Goal: Task Accomplishment & Management: Manage account settings

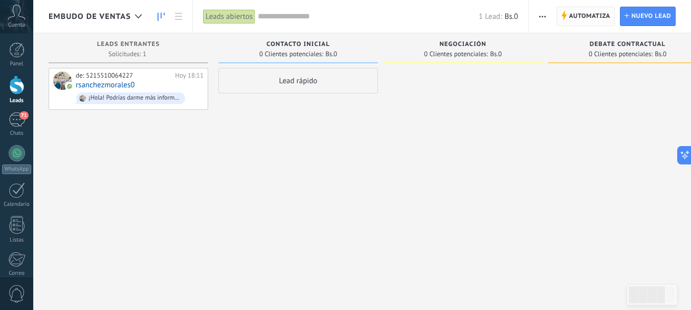
click at [582, 15] on span "Automatiza" at bounding box center [588, 16] width 41 height 18
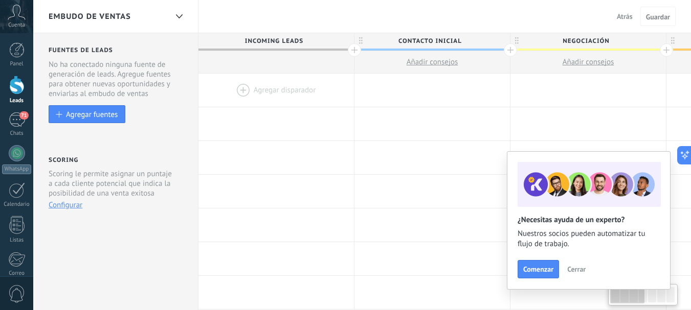
click at [266, 84] on div at bounding box center [275, 90] width 155 height 33
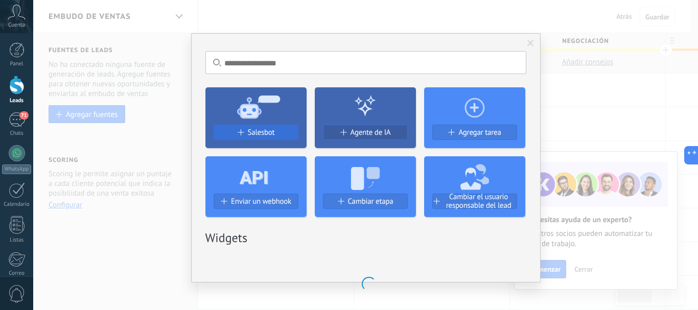
click at [241, 131] on span at bounding box center [240, 132] width 6 height 6
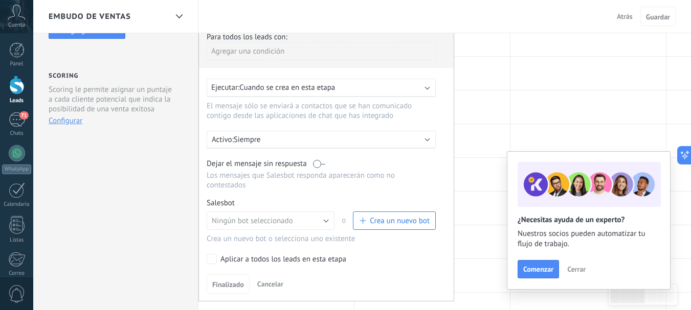
scroll to position [102, 0]
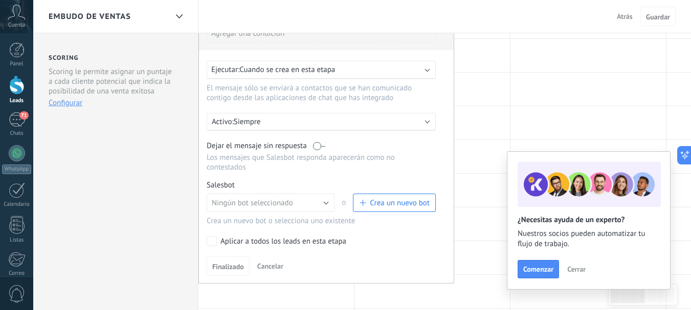
click at [316, 150] on label at bounding box center [319, 146] width 12 height 10
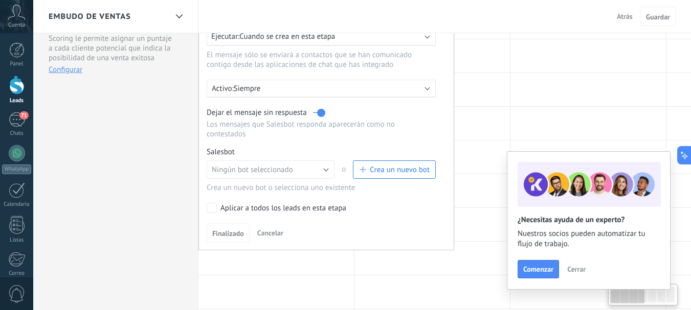
scroll to position [153, 0]
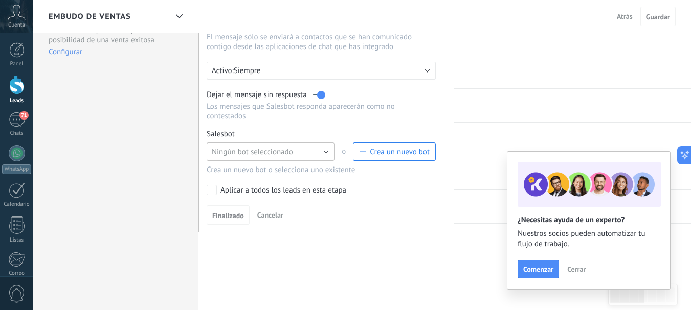
click at [324, 152] on button "Ningún bot seleccionado" at bounding box center [271, 152] width 128 height 18
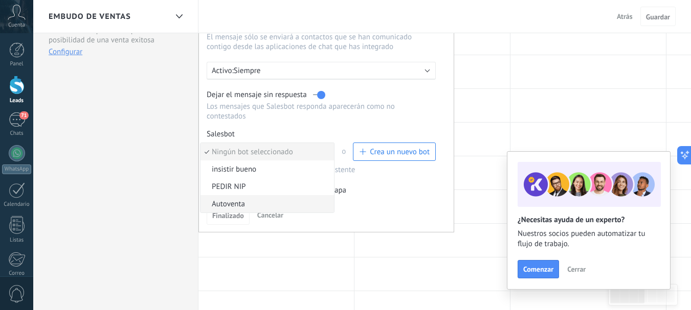
click at [232, 201] on span "Autoventa" at bounding box center [265, 204] width 130 height 10
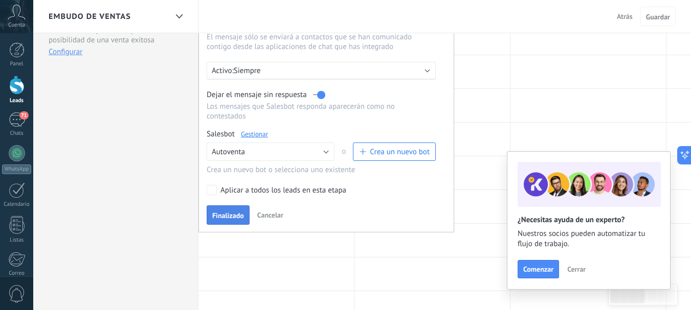
click at [231, 216] on span "Finalizado" at bounding box center [228, 215] width 32 height 7
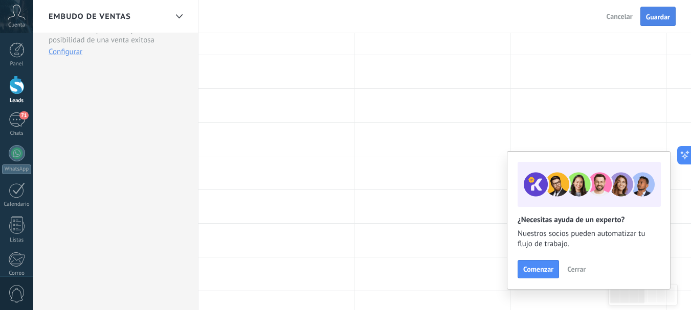
click at [653, 16] on span "Guardar" at bounding box center [658, 16] width 24 height 7
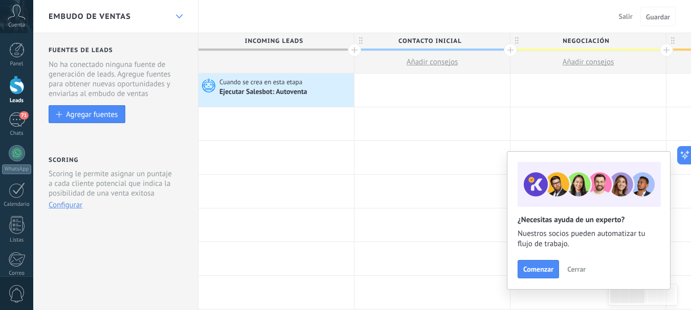
click at [177, 11] on div at bounding box center [178, 17] width 17 height 20
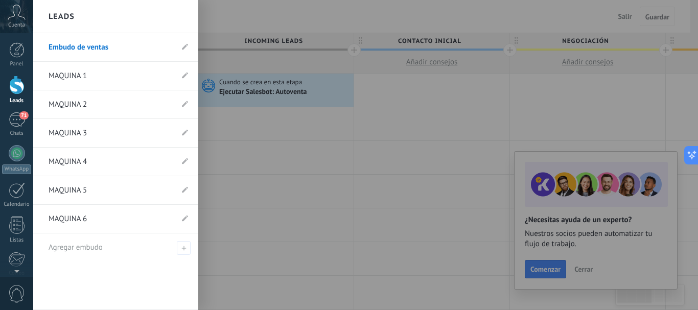
click at [102, 67] on link "MAQUINA 1" at bounding box center [111, 76] width 124 height 29
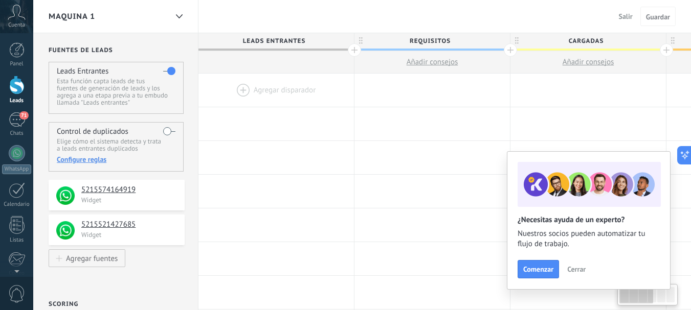
click at [328, 89] on div at bounding box center [275, 90] width 155 height 33
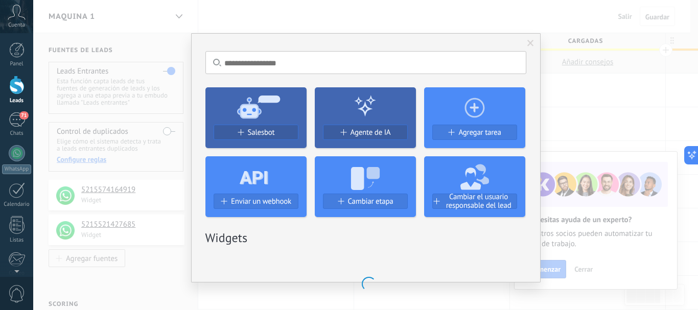
click at [248, 118] on use at bounding box center [258, 106] width 43 height 23
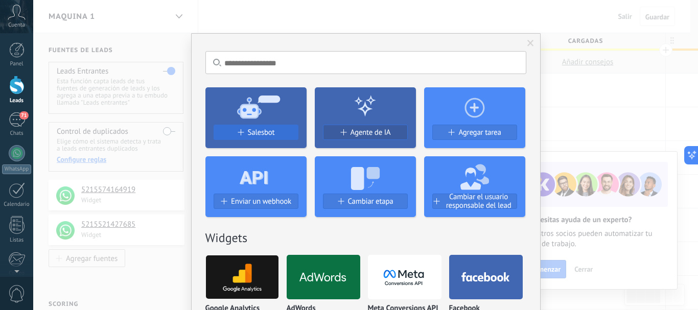
click at [249, 133] on span "Salesbot" at bounding box center [261, 132] width 27 height 9
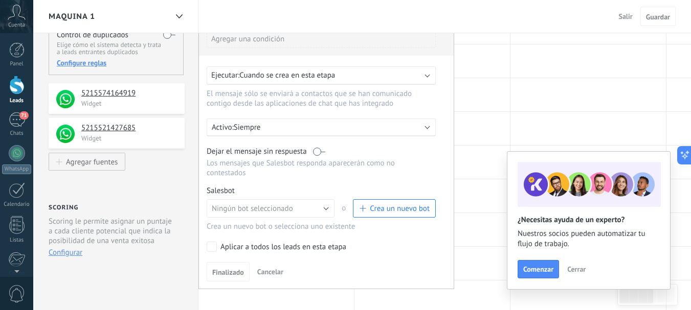
scroll to position [102, 0]
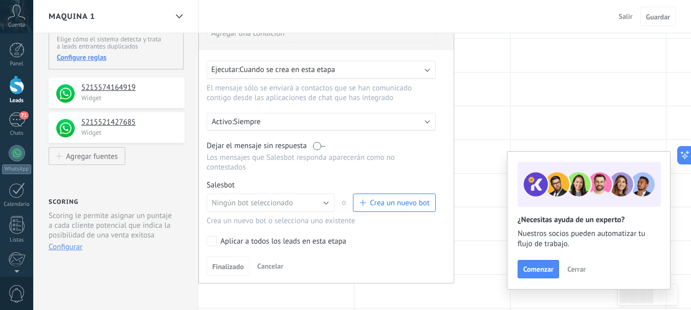
click at [318, 146] on label at bounding box center [319, 146] width 12 height 10
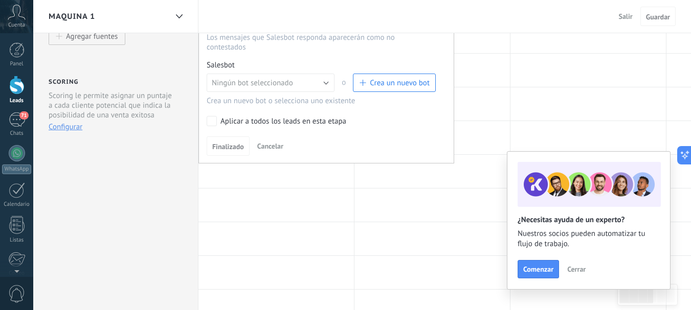
scroll to position [204, 0]
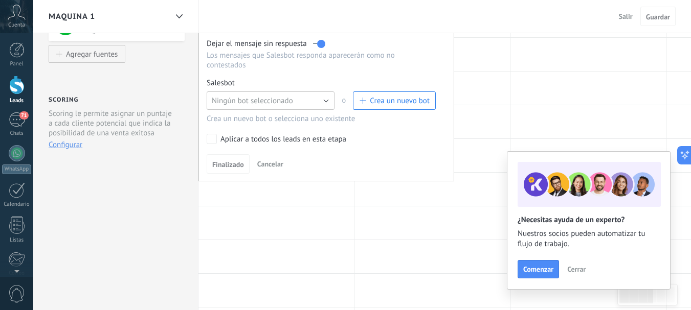
click at [327, 106] on button "Ningún bot seleccionado" at bounding box center [271, 101] width 128 height 18
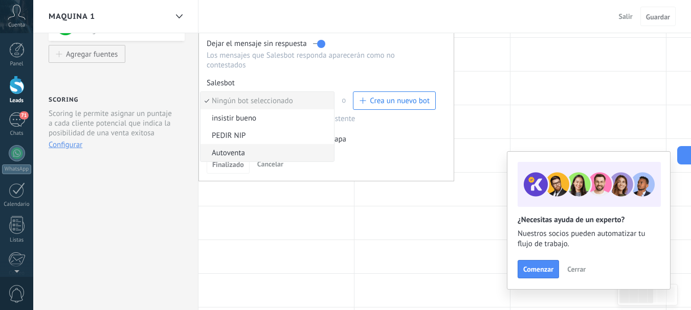
click at [222, 150] on span "Autoventa" at bounding box center [265, 153] width 130 height 10
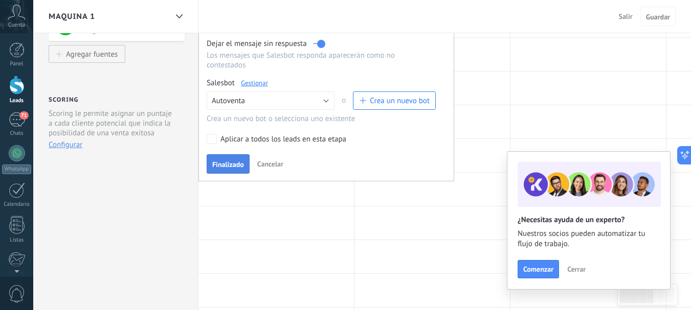
click at [230, 164] on span "Finalizado" at bounding box center [228, 164] width 32 height 7
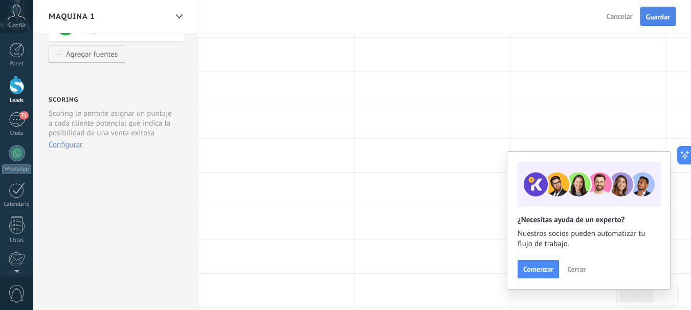
click at [657, 19] on span "Guardar" at bounding box center [658, 16] width 24 height 7
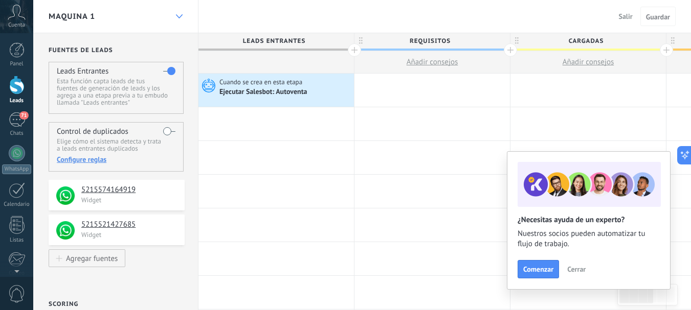
click at [180, 16] on use at bounding box center [178, 16] width 7 height 4
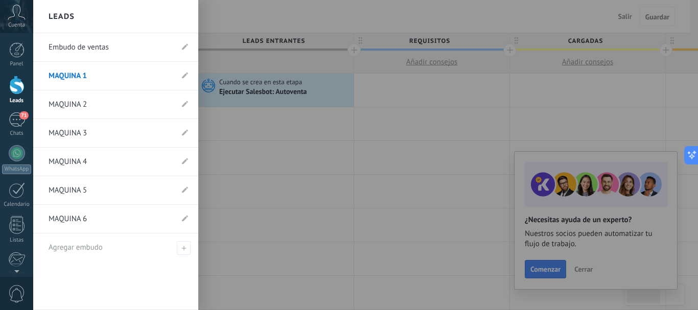
click at [79, 109] on link "MAQUINA 2" at bounding box center [111, 104] width 124 height 29
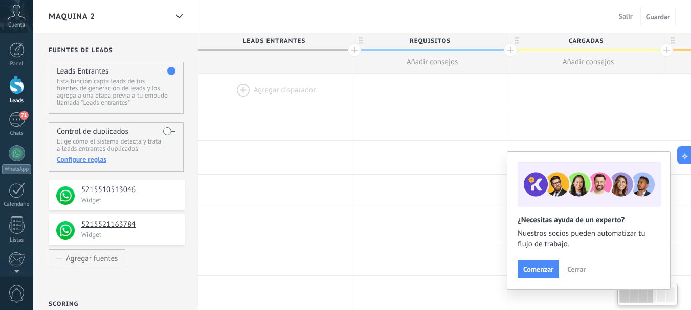
click at [288, 93] on div at bounding box center [275, 90] width 155 height 33
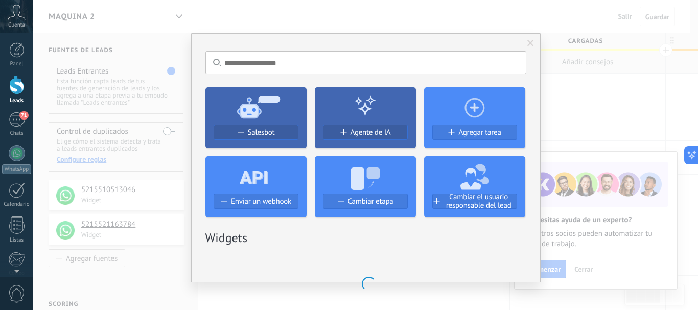
click at [275, 117] on icon at bounding box center [256, 106] width 101 height 37
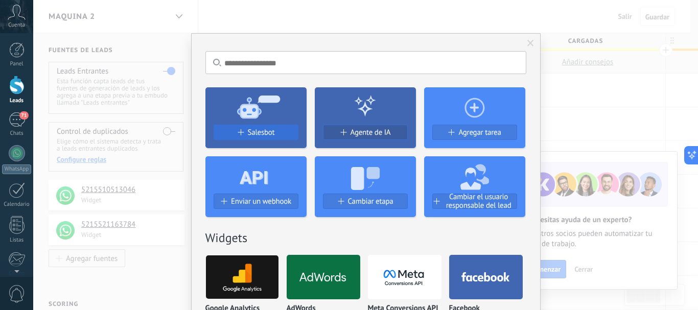
click at [257, 131] on span "Salesbot" at bounding box center [261, 132] width 27 height 9
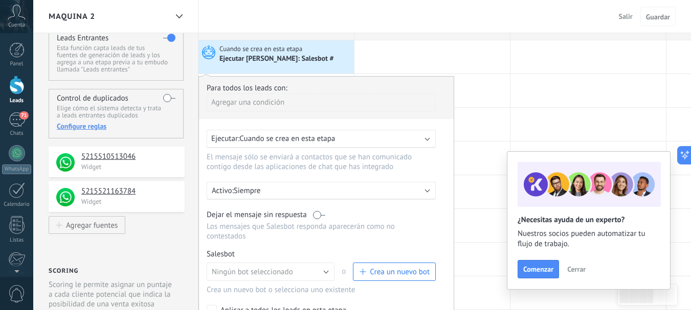
scroll to position [51, 0]
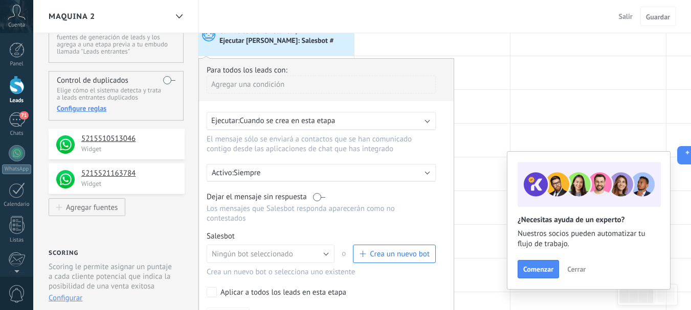
click at [432, 122] on div "Ejecutar: Cuando se crea en esta etapa" at bounding box center [321, 121] width 229 height 18
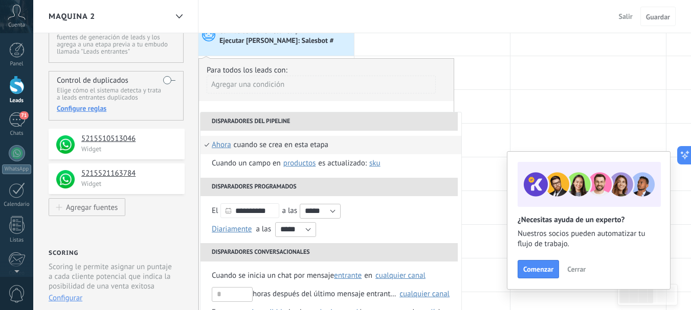
click at [280, 144] on div "Cuando se crea en esta etapa" at bounding box center [281, 145] width 95 height 18
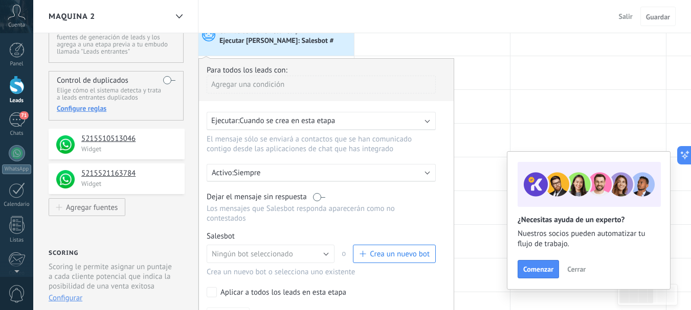
click at [317, 197] on label at bounding box center [319, 197] width 12 height 10
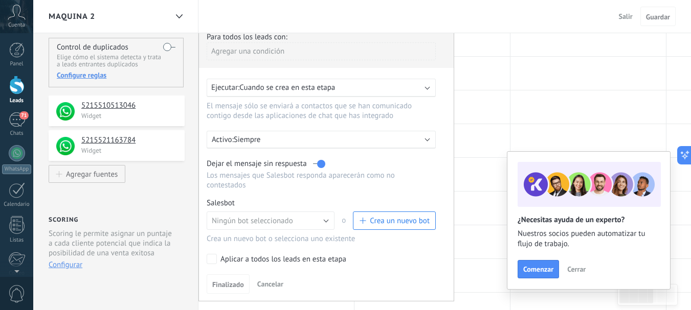
scroll to position [102, 0]
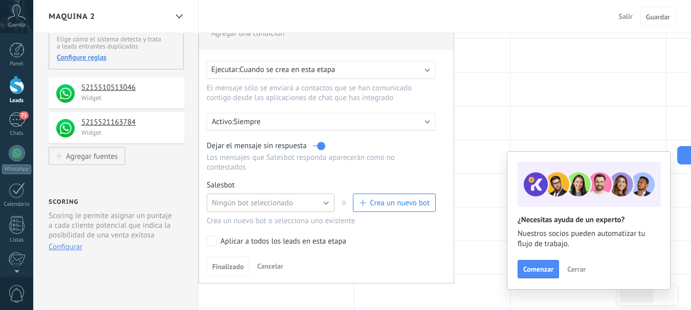
click at [323, 206] on button "Ningún bot seleccionado" at bounding box center [271, 203] width 128 height 18
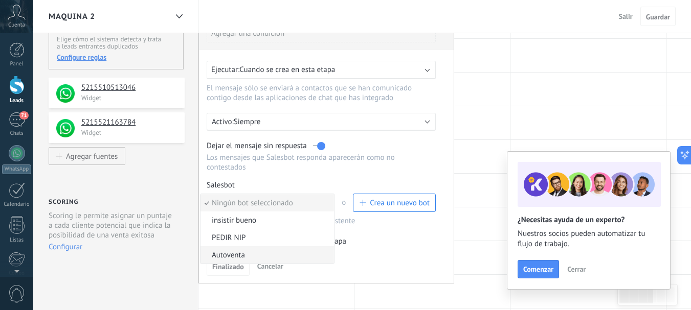
click at [227, 256] on span "Autoventa" at bounding box center [265, 255] width 130 height 10
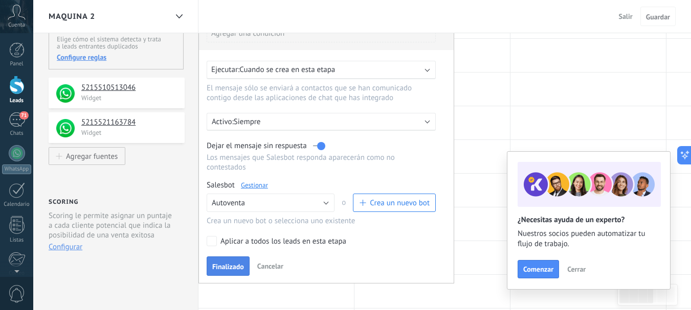
click at [243, 261] on button "Finalizado" at bounding box center [228, 266] width 43 height 19
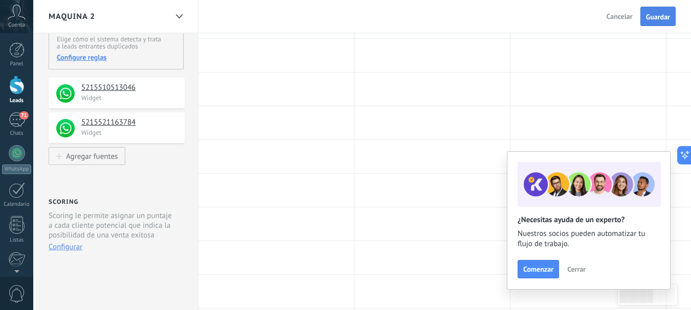
click at [648, 19] on span "Guardar" at bounding box center [658, 16] width 24 height 7
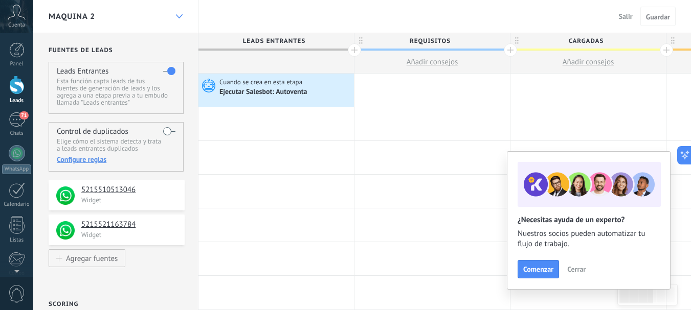
click at [179, 17] on use at bounding box center [178, 16] width 7 height 4
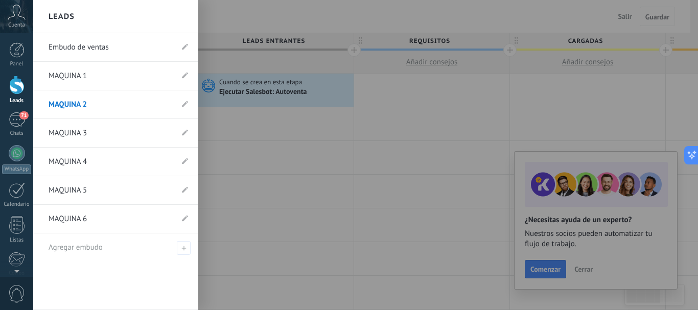
click at [96, 142] on link "MAQUINA 3" at bounding box center [111, 133] width 124 height 29
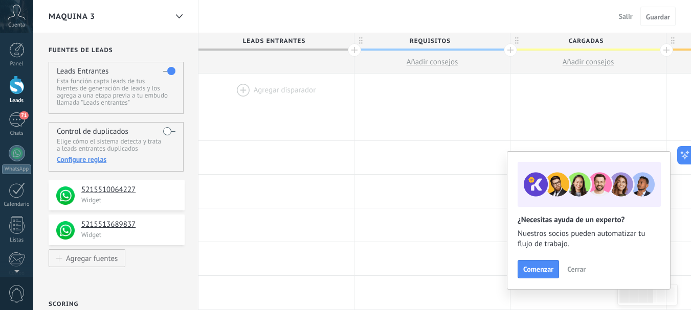
click at [283, 88] on div at bounding box center [275, 90] width 155 height 33
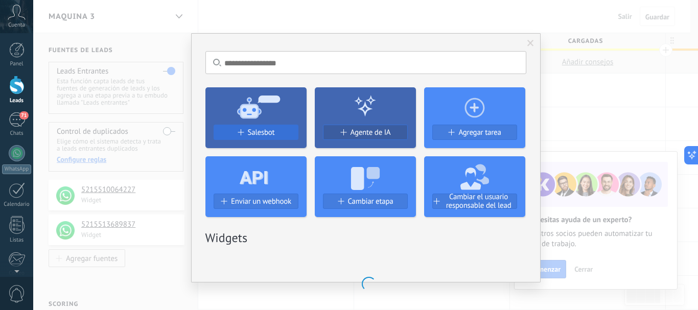
click at [263, 126] on button "Salesbot" at bounding box center [256, 132] width 85 height 15
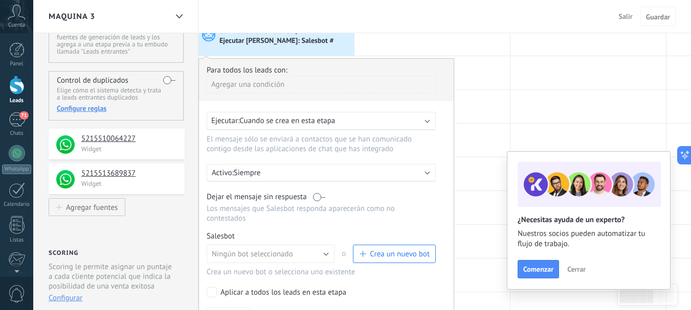
scroll to position [102, 0]
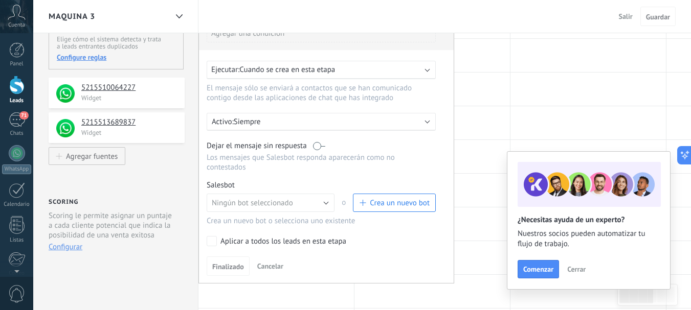
click at [318, 146] on label at bounding box center [319, 146] width 12 height 10
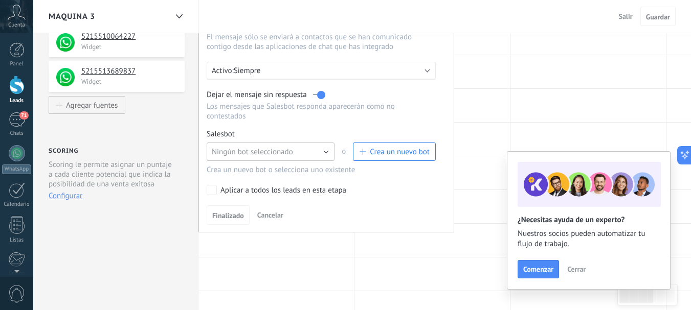
click at [321, 153] on button "Ningún bot seleccionado" at bounding box center [271, 152] width 128 height 18
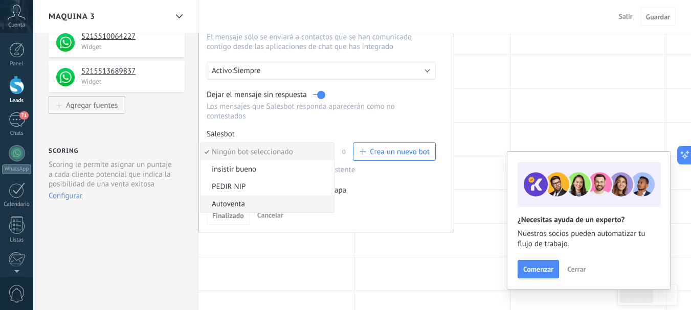
click at [233, 199] on span "Autoventa" at bounding box center [265, 204] width 130 height 10
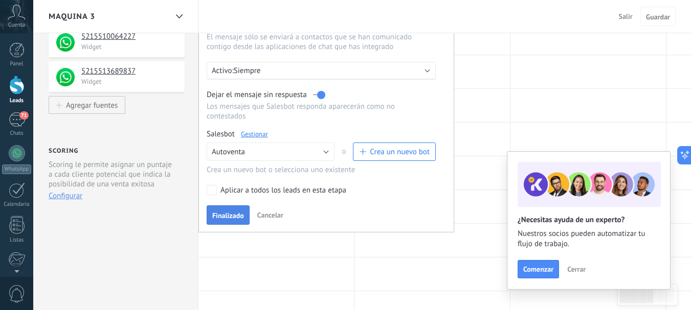
click at [232, 216] on span "Finalizado" at bounding box center [228, 215] width 32 height 7
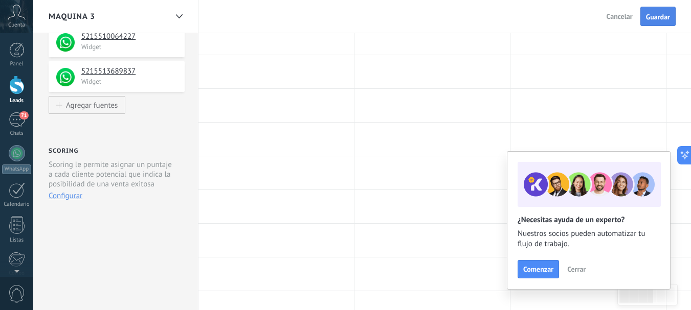
click at [667, 19] on span "Guardar" at bounding box center [658, 16] width 24 height 7
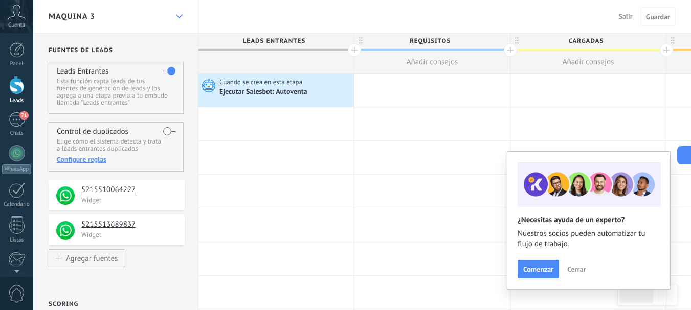
click at [174, 11] on div at bounding box center [178, 17] width 17 height 20
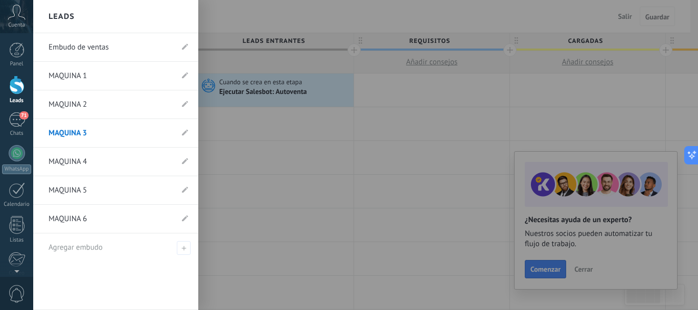
click at [75, 159] on link "MAQUINA 4" at bounding box center [111, 162] width 124 height 29
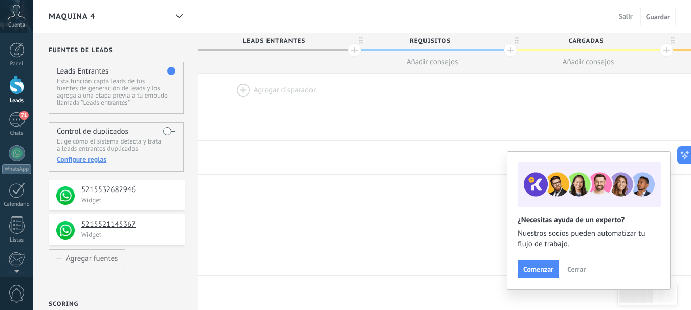
click at [259, 89] on div at bounding box center [275, 90] width 155 height 33
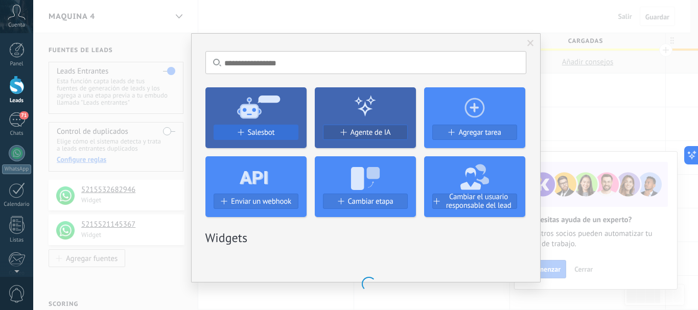
click at [277, 133] on div "Salesbot" at bounding box center [256, 132] width 84 height 9
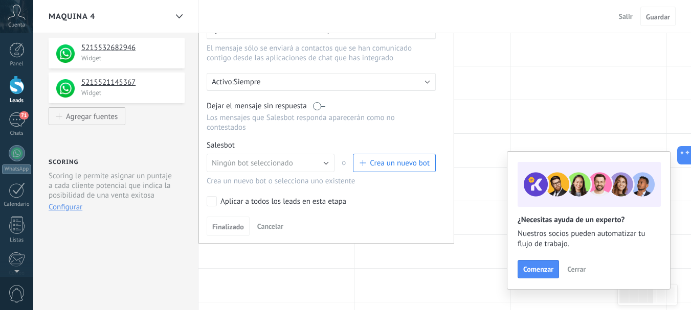
scroll to position [153, 0]
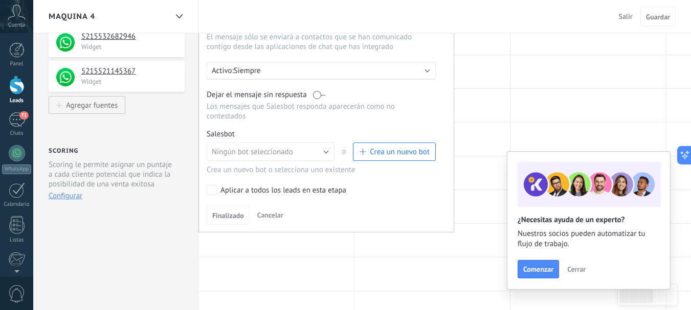
click at [317, 92] on label at bounding box center [319, 95] width 12 height 10
click at [326, 150] on button "Ningún bot seleccionado" at bounding box center [271, 152] width 128 height 18
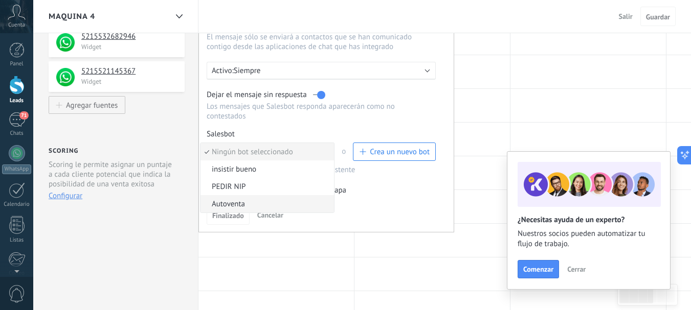
click at [221, 204] on span "Autoventa" at bounding box center [265, 204] width 130 height 10
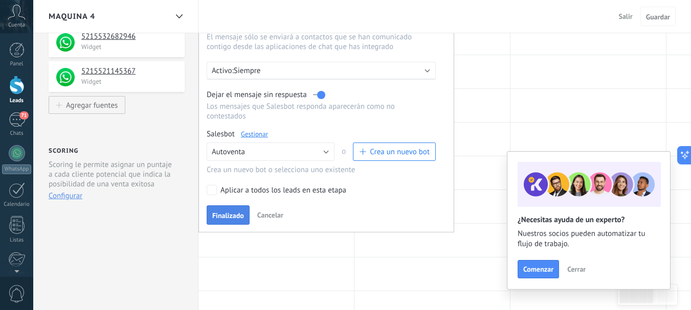
click at [229, 212] on span "Finalizado" at bounding box center [228, 215] width 32 height 7
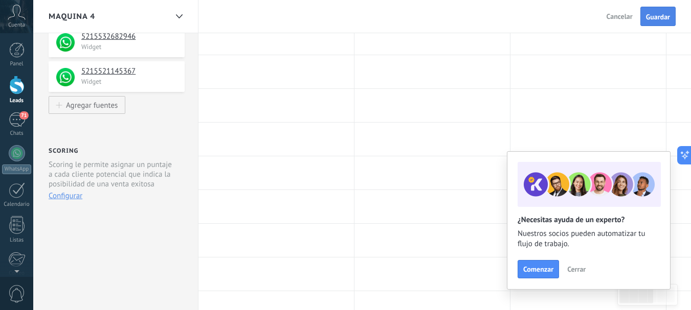
click at [657, 17] on span "Guardar" at bounding box center [658, 16] width 24 height 7
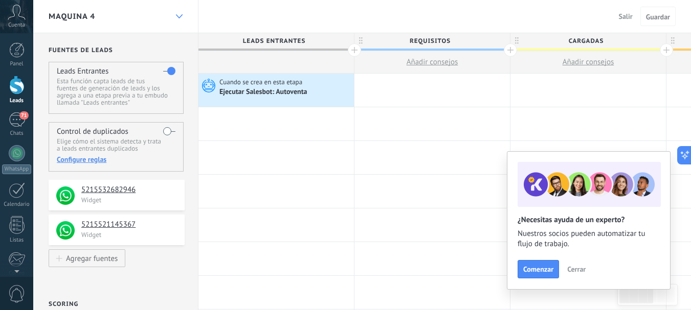
click at [174, 14] on div at bounding box center [178, 17] width 17 height 20
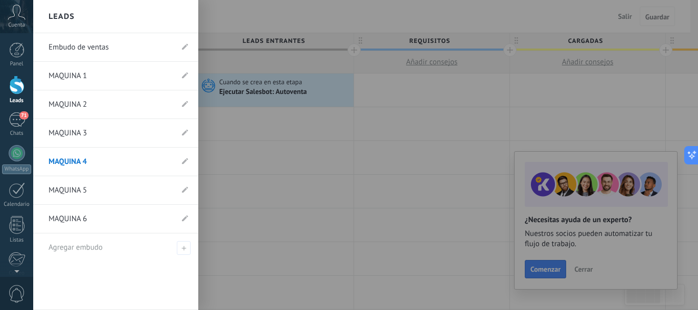
click at [93, 182] on link "MAQUINA 5" at bounding box center [111, 190] width 124 height 29
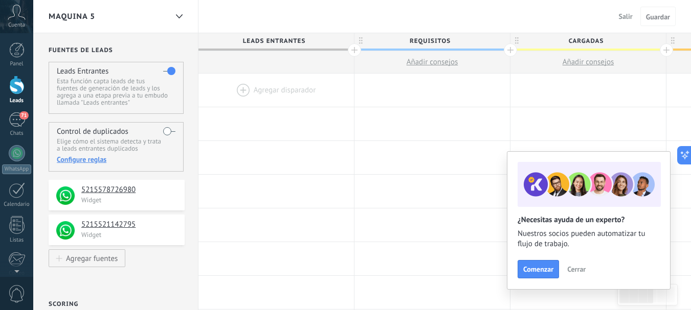
click at [284, 87] on div at bounding box center [275, 90] width 155 height 33
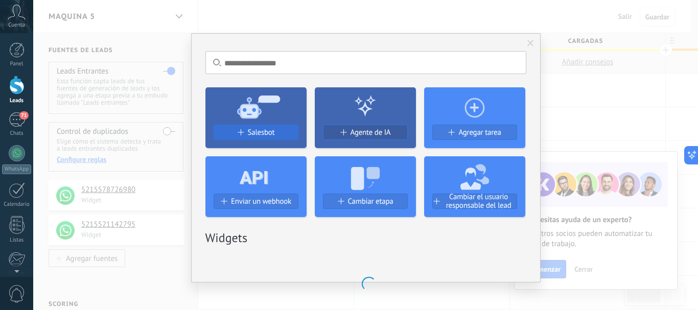
click at [281, 129] on div "Salesbot" at bounding box center [256, 132] width 84 height 9
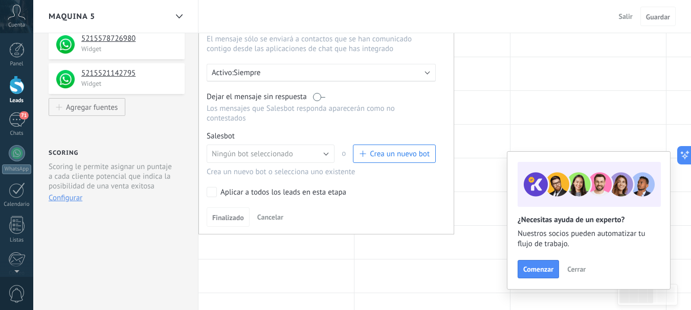
scroll to position [153, 0]
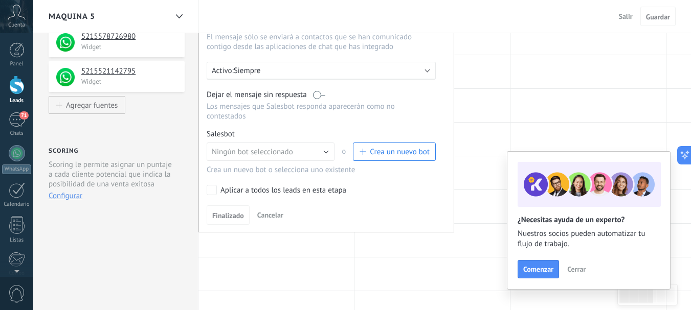
click at [317, 93] on label at bounding box center [319, 95] width 12 height 10
click at [330, 153] on button "Ningún bot seleccionado" at bounding box center [271, 152] width 128 height 18
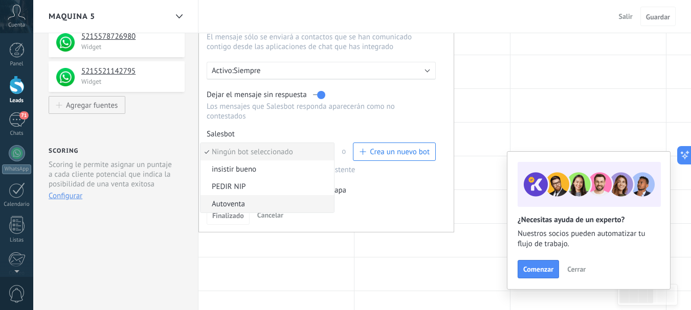
click at [226, 204] on span "Autoventa" at bounding box center [265, 204] width 130 height 10
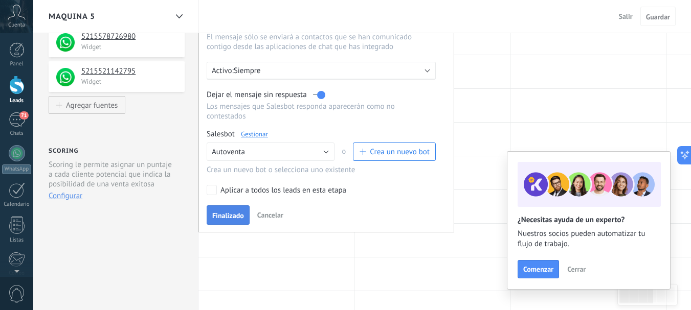
click at [230, 210] on button "Finalizado" at bounding box center [228, 215] width 43 height 19
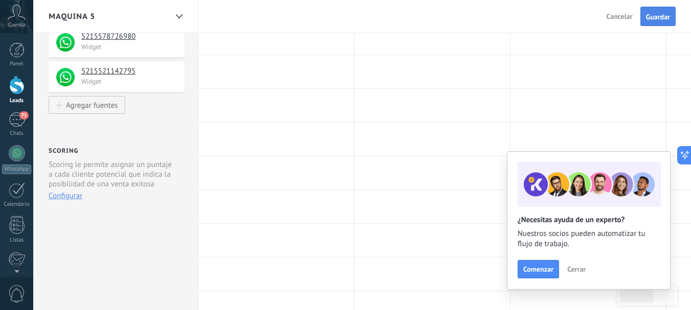
click at [655, 17] on span "Guardar" at bounding box center [658, 16] width 24 height 7
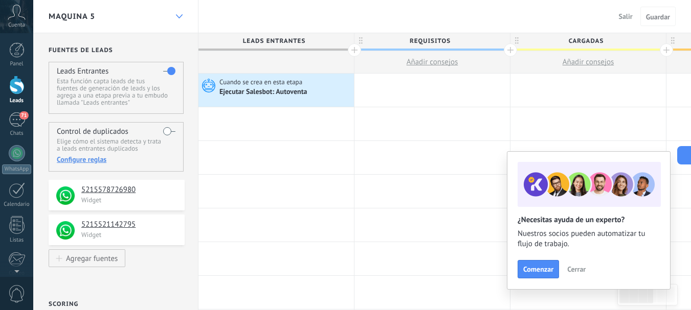
click at [176, 17] on icon at bounding box center [179, 16] width 7 height 4
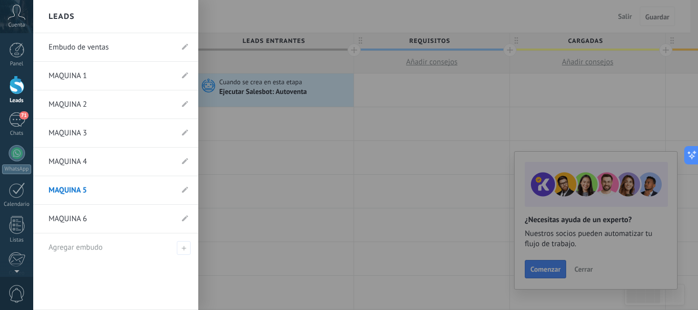
click at [90, 219] on link "MAQUINA 6" at bounding box center [111, 219] width 124 height 29
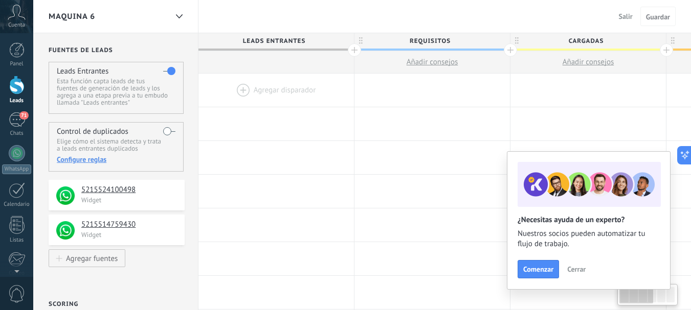
click at [259, 93] on div at bounding box center [275, 90] width 155 height 33
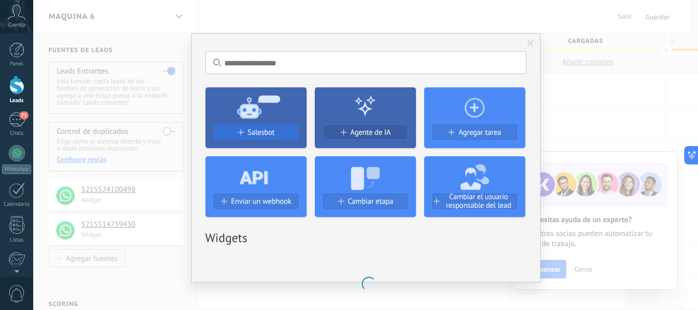
click at [265, 134] on span "Salesbot" at bounding box center [261, 132] width 27 height 9
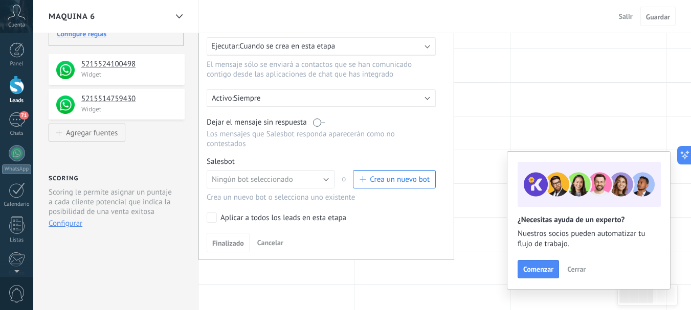
scroll to position [153, 0]
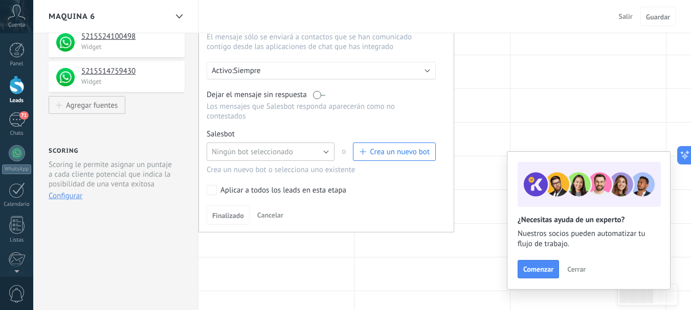
click at [324, 154] on button "Ningún bot seleccionado" at bounding box center [271, 152] width 128 height 18
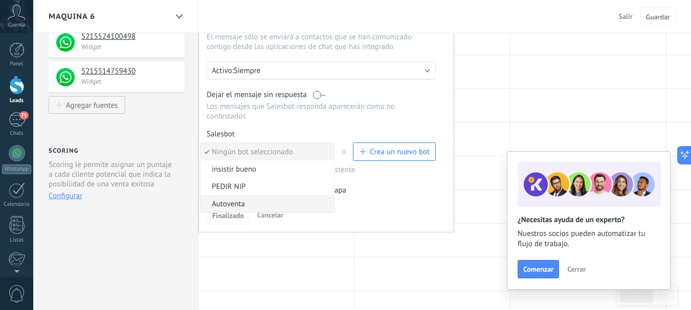
click at [244, 207] on span "Autoventa" at bounding box center [265, 204] width 130 height 10
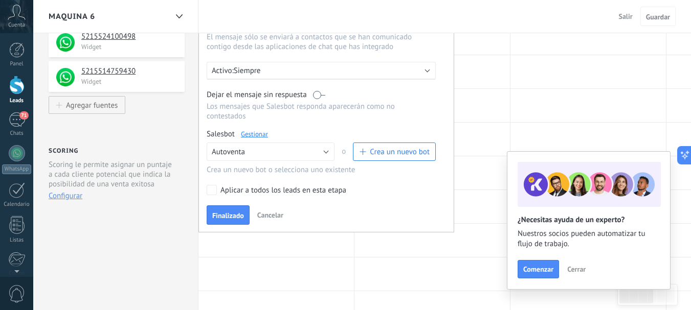
click at [316, 97] on label at bounding box center [319, 95] width 12 height 10
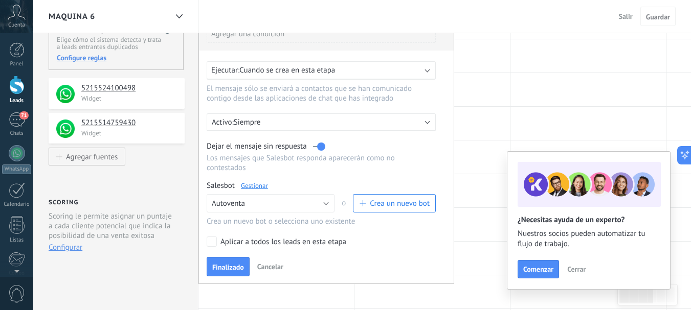
scroll to position [102, 0]
click at [226, 267] on span "Finalizado" at bounding box center [228, 266] width 32 height 7
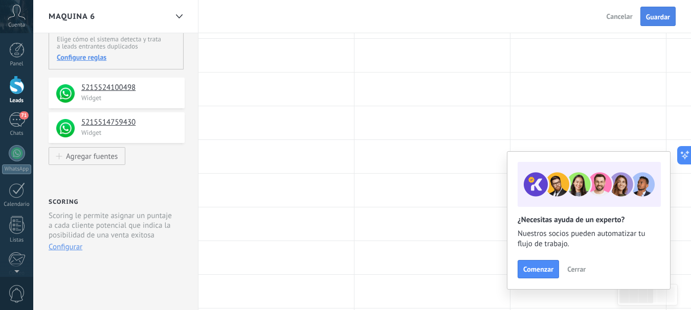
click at [650, 12] on button "Guardar" at bounding box center [657, 16] width 35 height 19
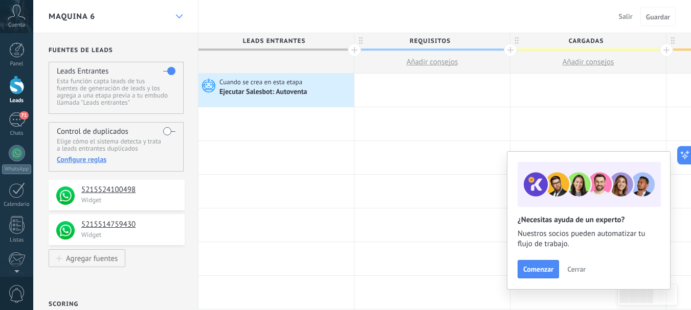
click at [181, 16] on use at bounding box center [178, 16] width 7 height 4
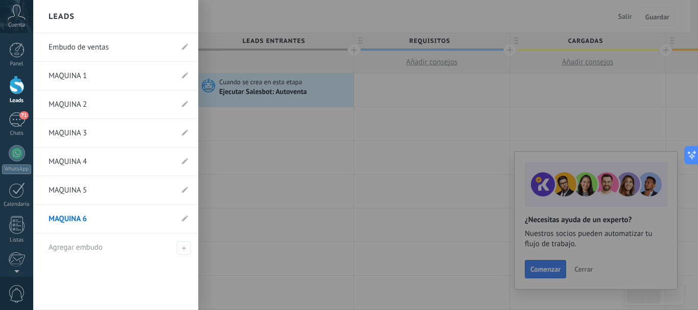
click at [128, 50] on link "Embudo de ventas" at bounding box center [111, 47] width 124 height 29
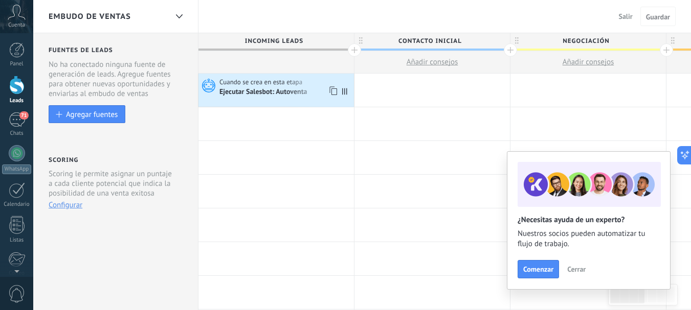
click at [294, 92] on div "Ejecutar Salesbot: Autoventa" at bounding box center [263, 92] width 89 height 9
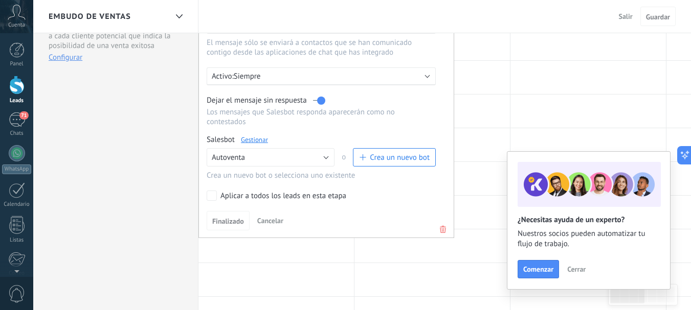
scroll to position [153, 0]
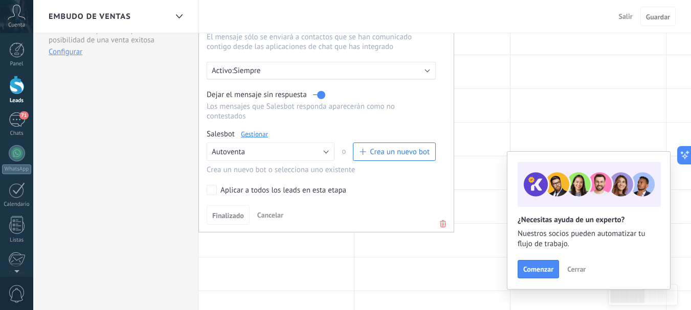
click at [441, 218] on icon at bounding box center [442, 224] width 11 height 12
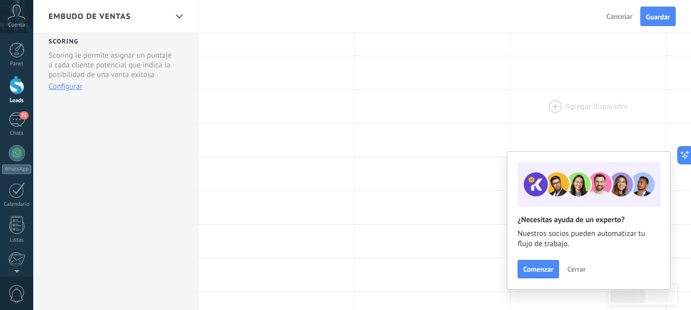
scroll to position [0, 0]
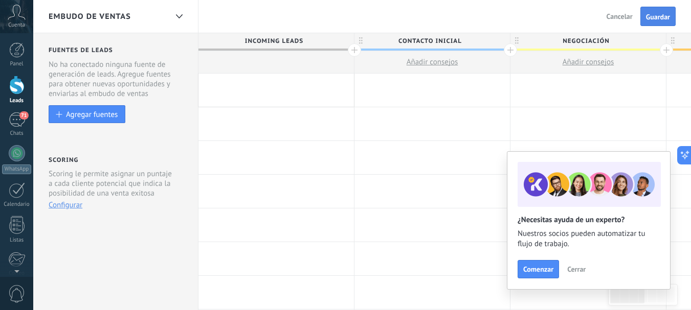
click at [669, 23] on button "Guardar" at bounding box center [657, 16] width 35 height 19
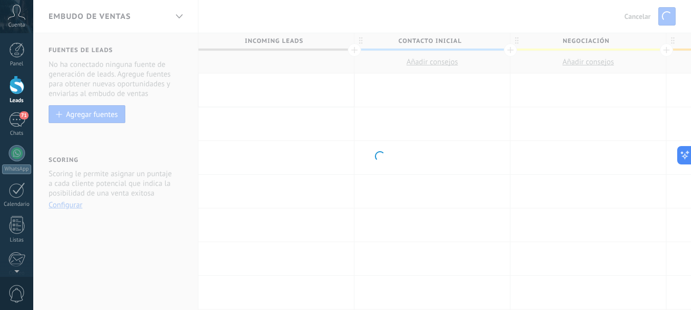
click at [180, 13] on body ".abccls-1,.abccls-2{fill-rule:evenodd}.abccls-2{fill:#fff} .abfcls-1{fill:none}…" at bounding box center [345, 155] width 691 height 310
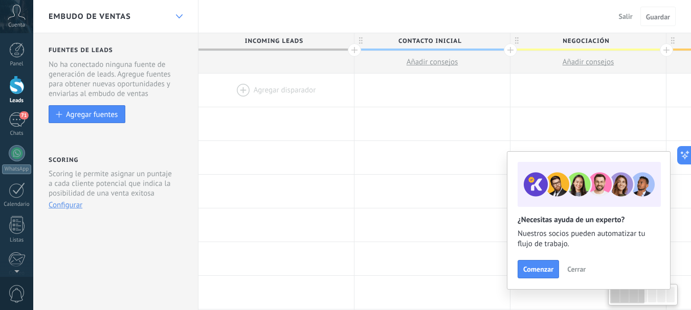
click at [180, 13] on div at bounding box center [178, 17] width 17 height 20
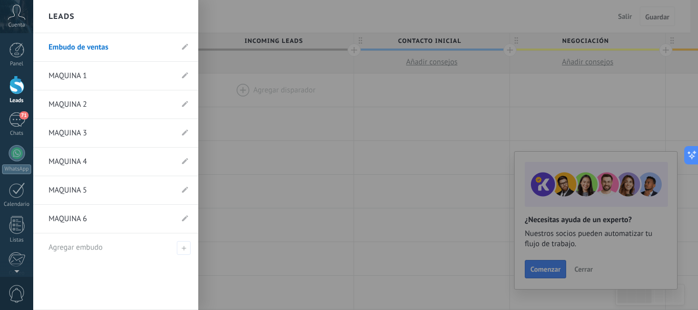
click at [70, 80] on link "MAQUINA 1" at bounding box center [111, 76] width 124 height 29
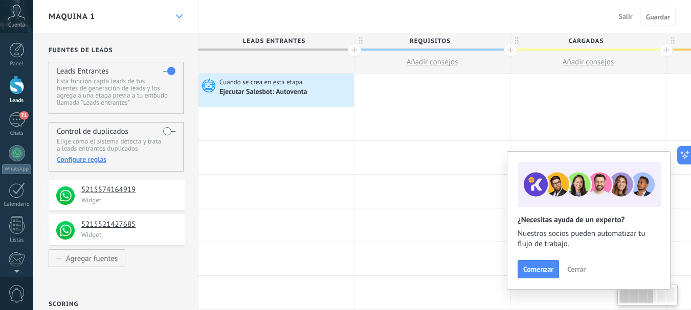
click at [179, 17] on use at bounding box center [178, 16] width 7 height 4
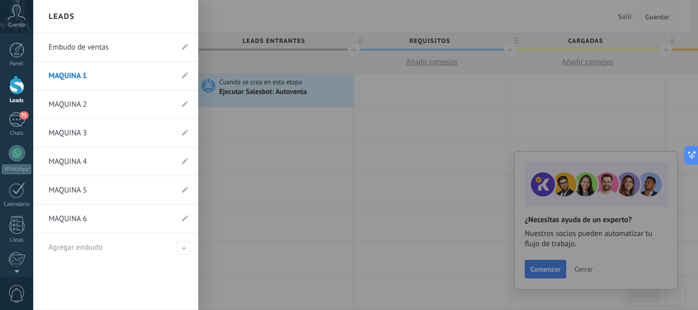
click at [93, 108] on link "MAQUINA 2" at bounding box center [111, 104] width 124 height 29
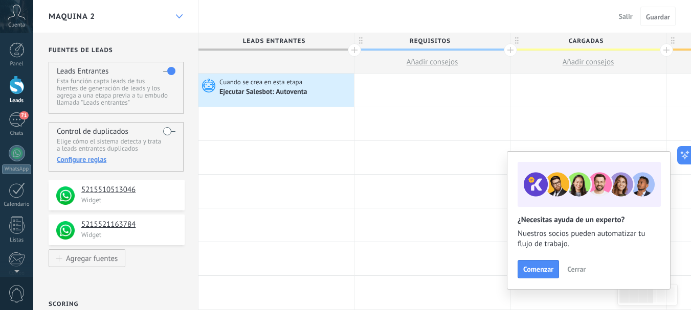
click at [181, 16] on use at bounding box center [178, 16] width 7 height 4
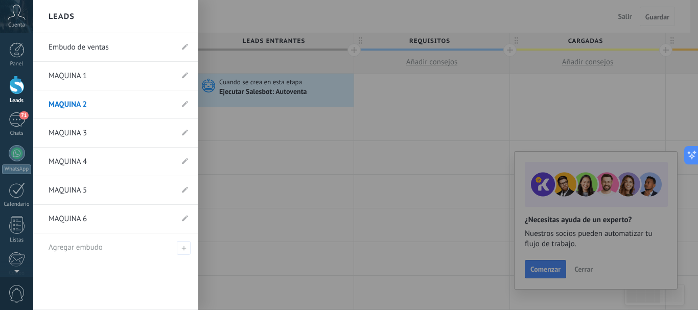
click at [87, 129] on link "MAQUINA 3" at bounding box center [111, 133] width 124 height 29
click at [14, 85] on div at bounding box center [16, 85] width 15 height 19
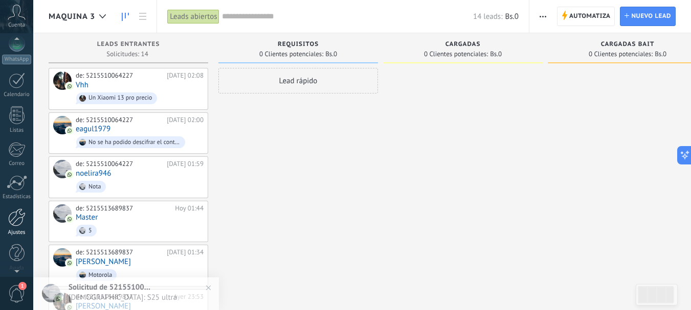
scroll to position [115, 0]
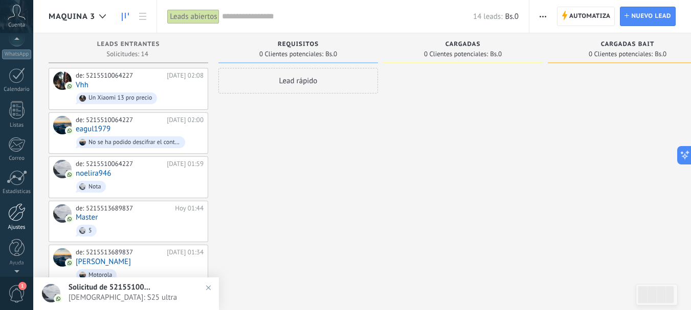
click at [21, 215] on div at bounding box center [16, 212] width 17 height 18
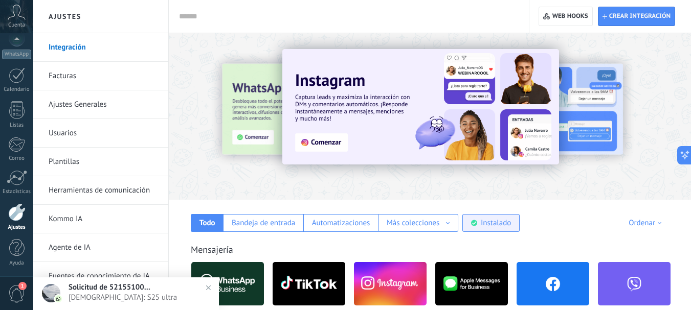
click at [486, 222] on div "Instalado" at bounding box center [496, 223] width 30 height 10
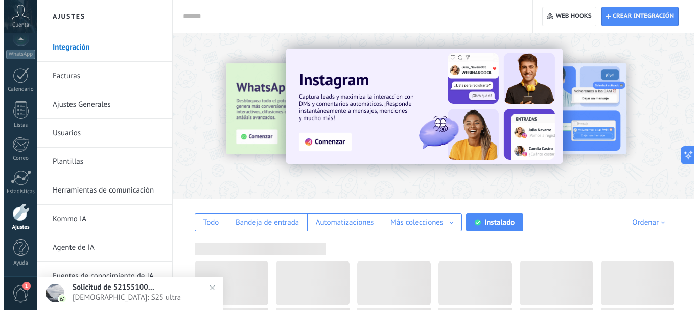
scroll to position [56, 0]
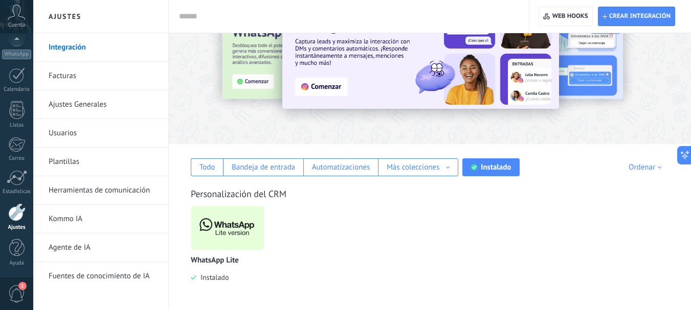
click at [226, 232] on img at bounding box center [227, 228] width 73 height 50
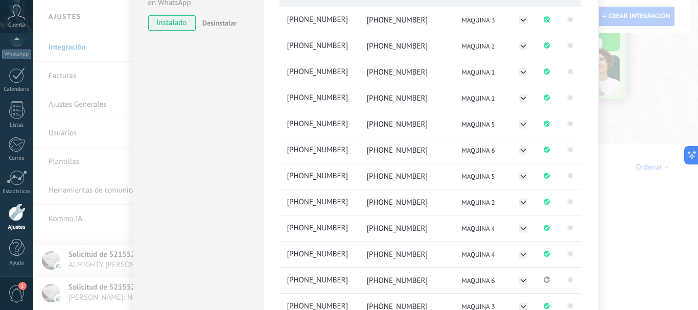
scroll to position [204, 0]
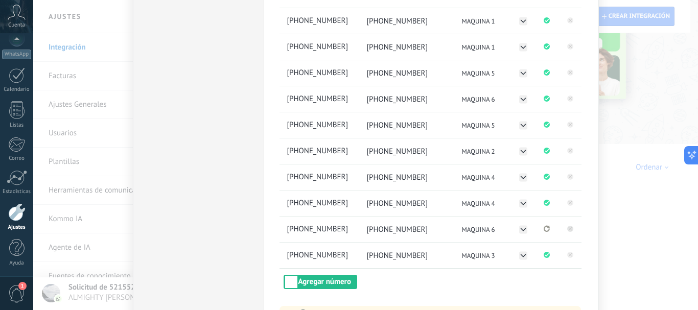
click at [568, 228] on icon at bounding box center [570, 229] width 4 height 4
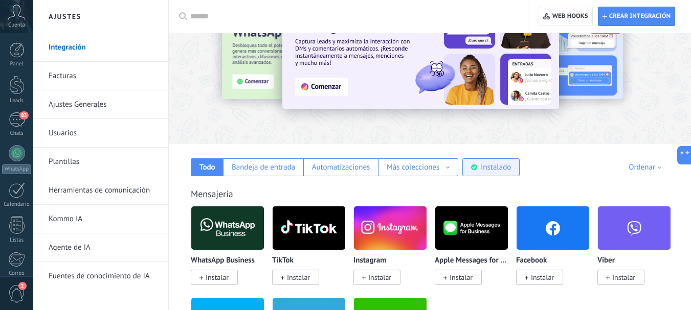
click at [488, 166] on div "Instalado" at bounding box center [496, 168] width 30 height 10
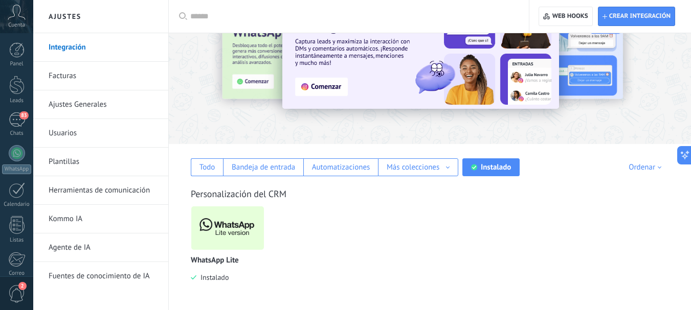
click at [251, 232] on img at bounding box center [227, 228] width 73 height 50
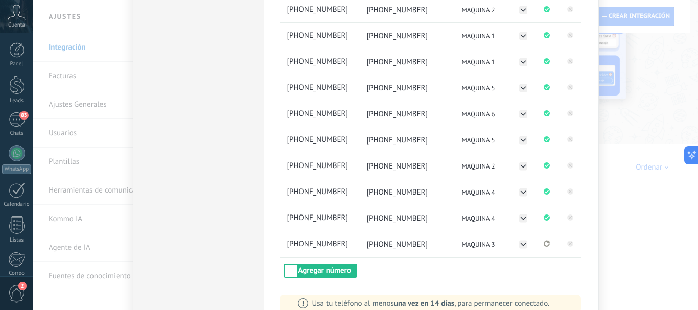
scroll to position [204, 0]
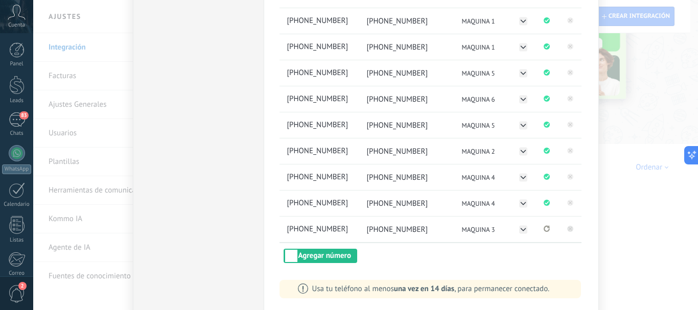
click at [567, 231] on rect at bounding box center [570, 229] width 6 height 6
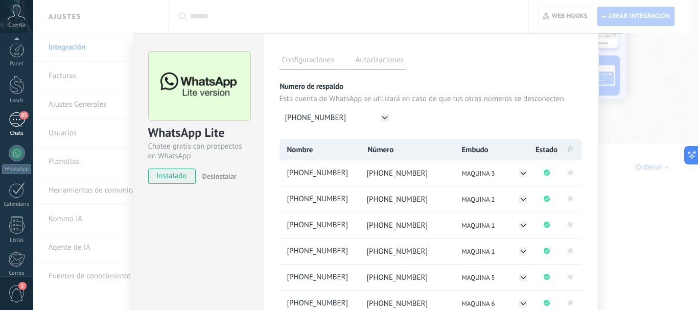
scroll to position [115, 0]
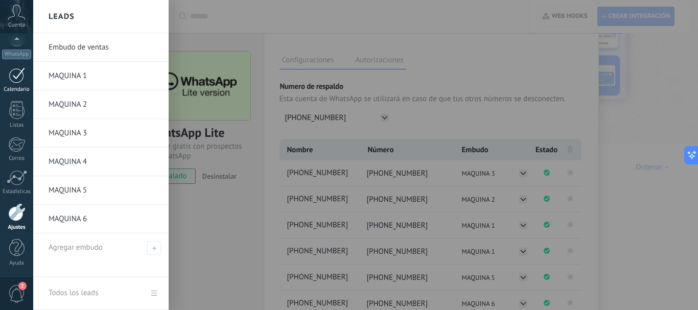
click at [14, 81] on div at bounding box center [17, 75] width 16 height 16
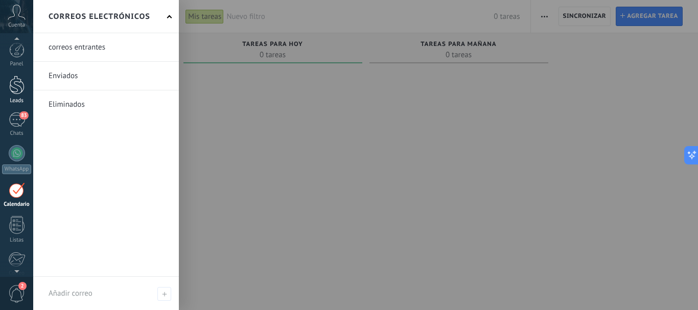
click at [19, 90] on div at bounding box center [16, 85] width 15 height 19
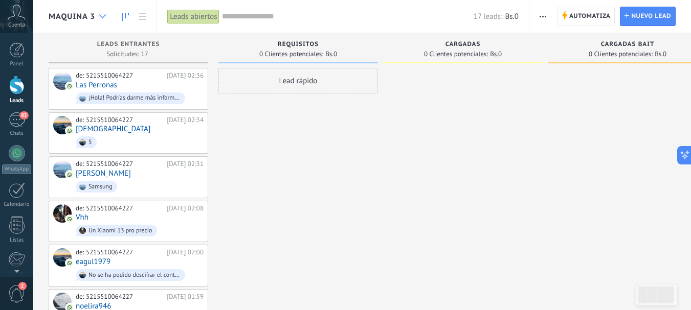
click at [102, 17] on use at bounding box center [102, 16] width 7 height 4
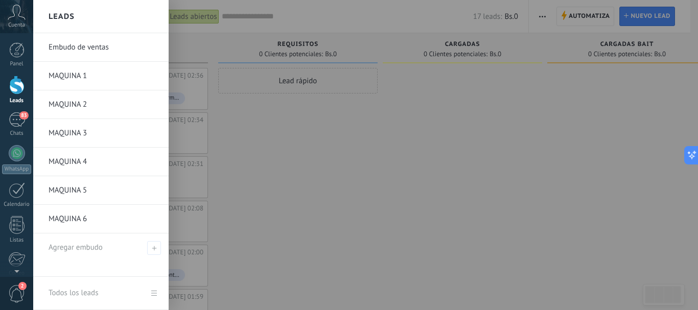
click at [79, 78] on link "MAQUINA 1" at bounding box center [104, 76] width 110 height 29
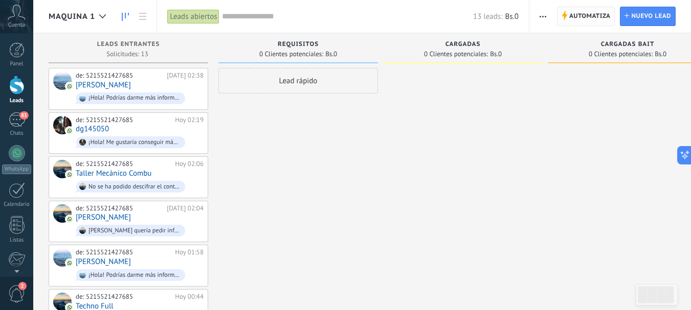
click at [587, 16] on span "Automatiza" at bounding box center [589, 16] width 41 height 18
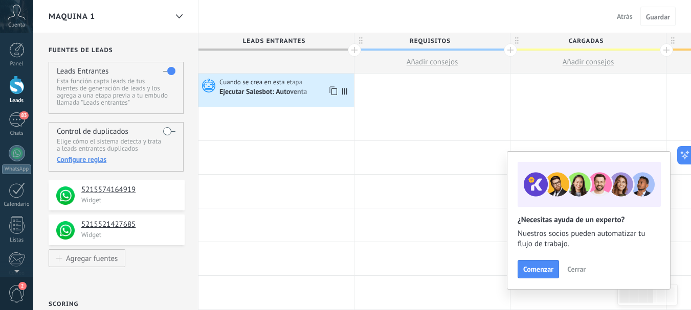
click at [301, 89] on div "Ejecutar Salesbot: Autoventa" at bounding box center [263, 92] width 89 height 9
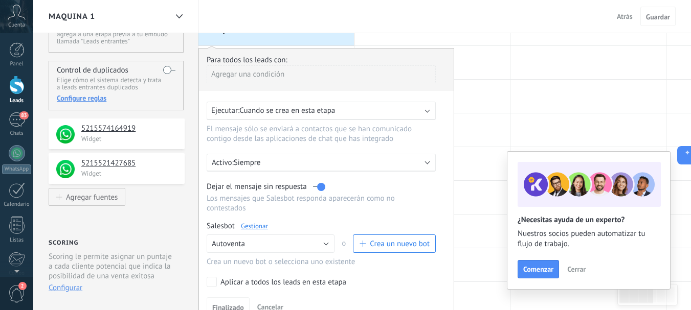
scroll to position [153, 0]
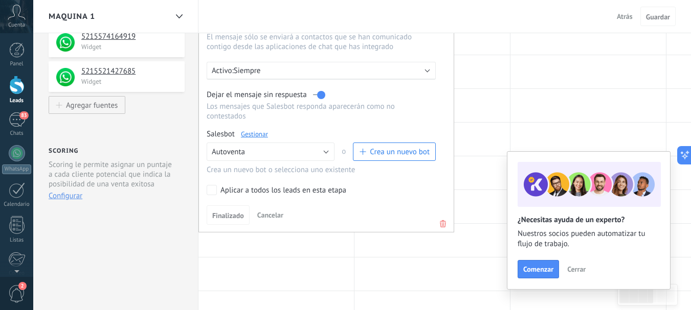
click at [442, 225] on icon at bounding box center [442, 224] width 11 height 12
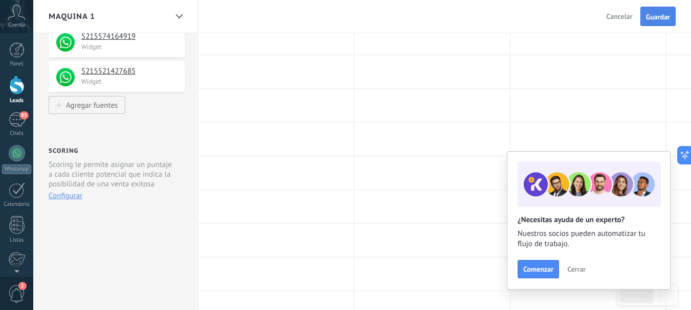
click at [662, 21] on button "Guardar" at bounding box center [657, 16] width 35 height 19
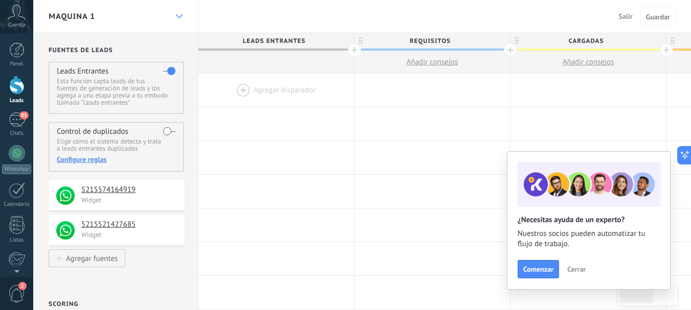
click at [180, 15] on icon at bounding box center [179, 16] width 7 height 4
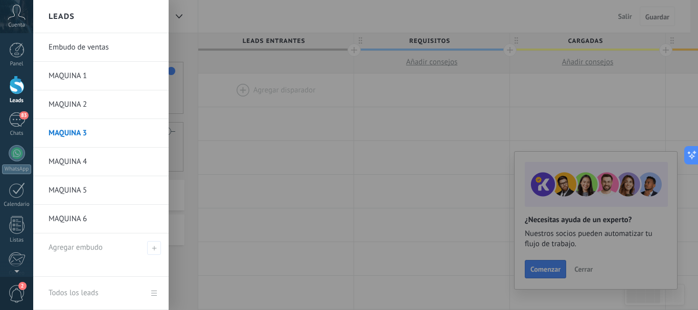
click at [98, 75] on link "MAQUINA 1" at bounding box center [104, 76] width 110 height 29
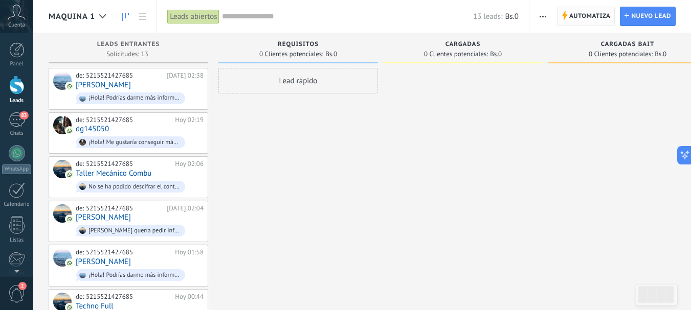
click at [592, 9] on span "Automatiza" at bounding box center [589, 16] width 41 height 18
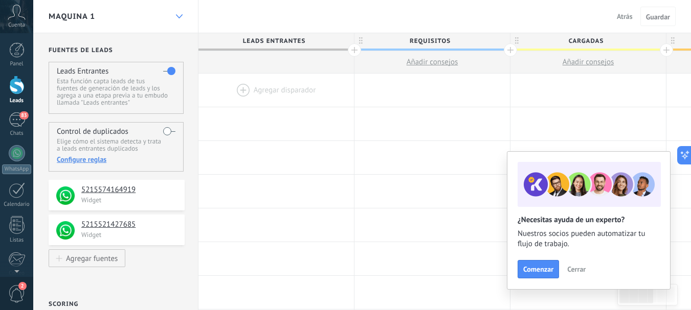
click at [174, 16] on div at bounding box center [178, 17] width 17 height 20
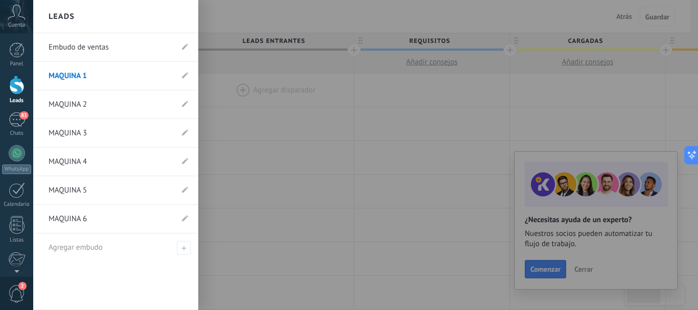
click at [71, 97] on link "MAQUINA 2" at bounding box center [111, 104] width 124 height 29
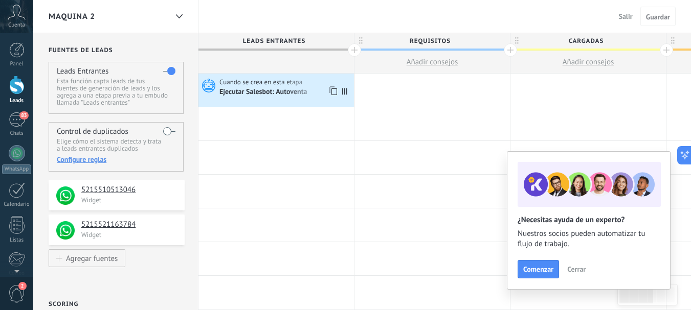
click at [321, 90] on div "Ejecutar Salesbot: Autoventa" at bounding box center [285, 92] width 132 height 10
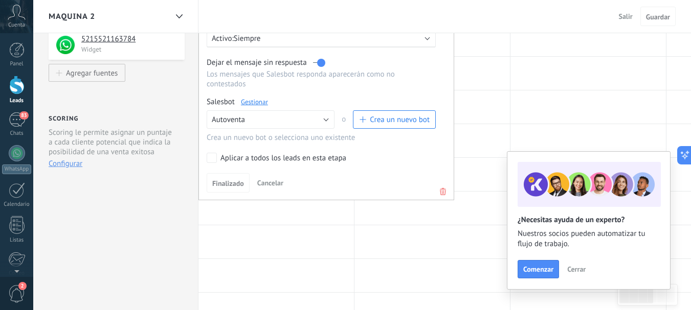
scroll to position [204, 0]
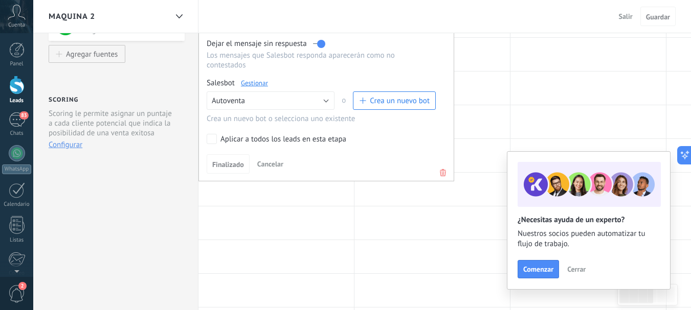
click at [442, 172] on use at bounding box center [443, 172] width 6 height 7
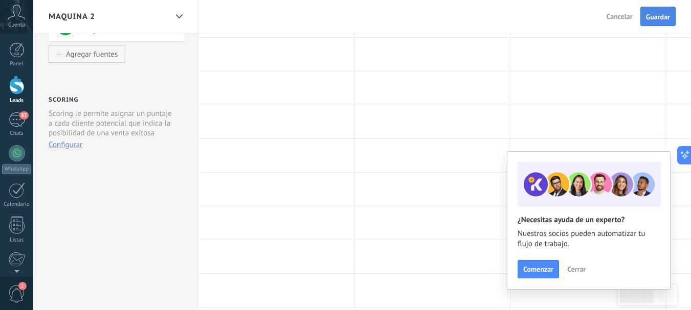
click at [665, 9] on button "Guardar" at bounding box center [657, 16] width 35 height 19
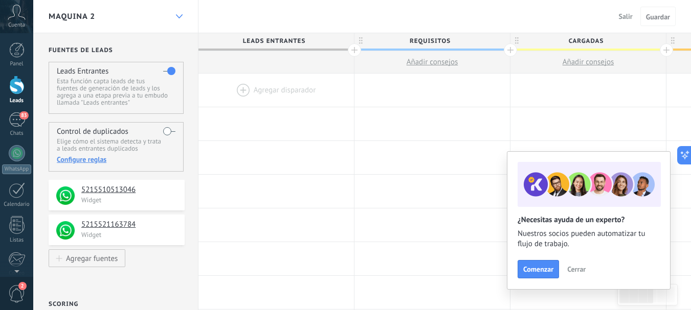
click at [178, 12] on div at bounding box center [178, 17] width 17 height 20
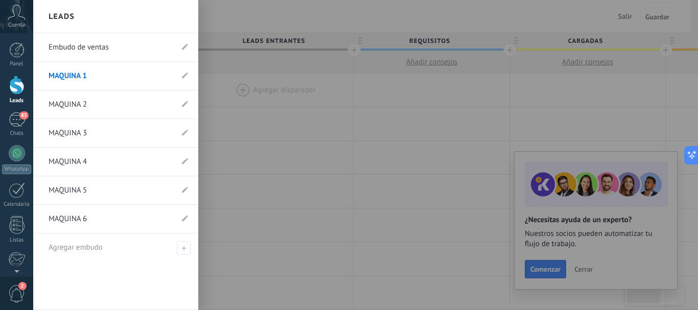
click at [84, 104] on link "MAQUINA 2" at bounding box center [111, 104] width 124 height 29
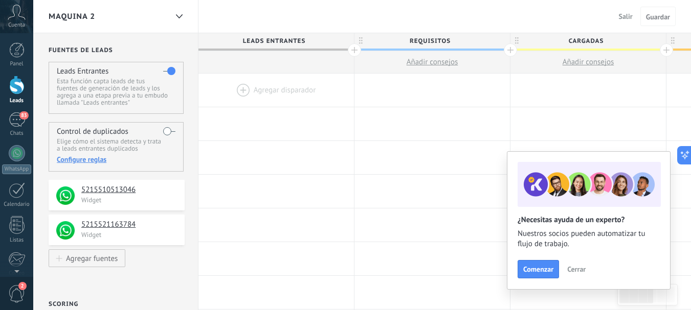
click at [169, 16] on div "MAQUINA 2" at bounding box center [115, 16] width 165 height 33
click at [177, 14] on icon at bounding box center [179, 16] width 7 height 4
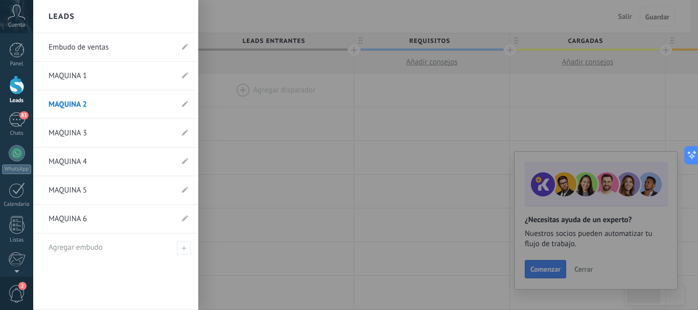
click at [89, 129] on link "MAQUINA 3" at bounding box center [111, 133] width 124 height 29
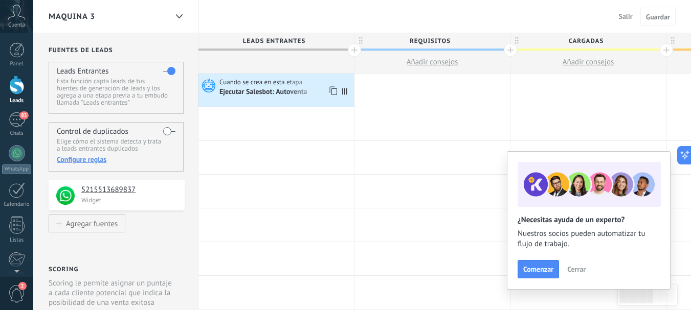
click at [273, 93] on div "Ejecutar Salesbot: Autoventa" at bounding box center [263, 92] width 89 height 9
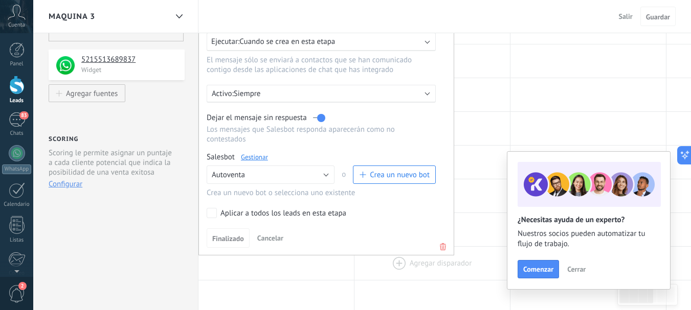
scroll to position [153, 0]
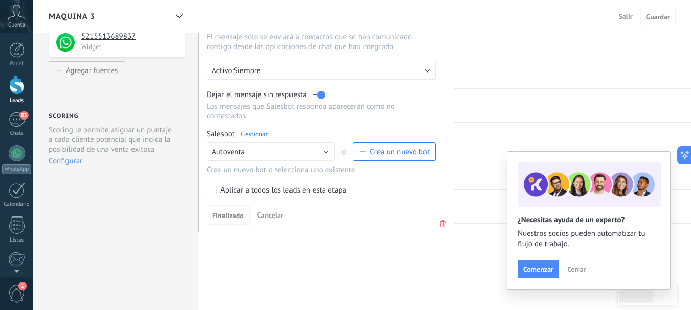
click at [442, 222] on icon at bounding box center [442, 224] width 11 height 12
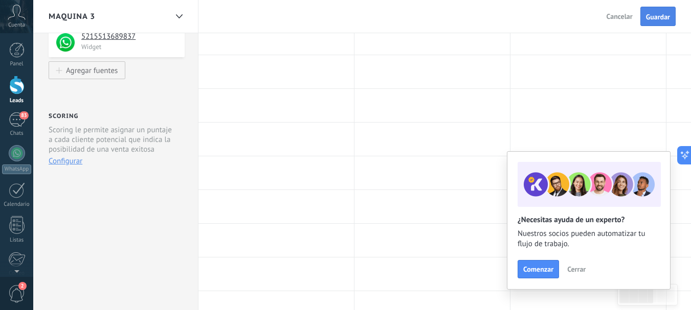
click at [663, 16] on span "Guardar" at bounding box center [658, 16] width 24 height 7
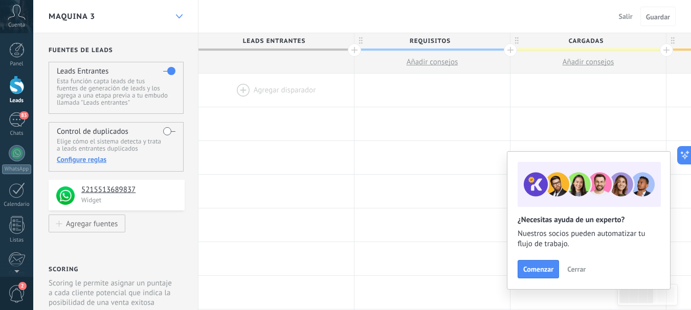
click at [178, 14] on div at bounding box center [178, 17] width 17 height 20
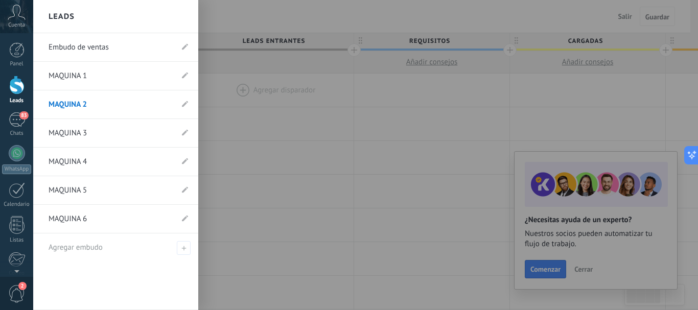
click at [80, 138] on link "MAQUINA 3" at bounding box center [111, 133] width 124 height 29
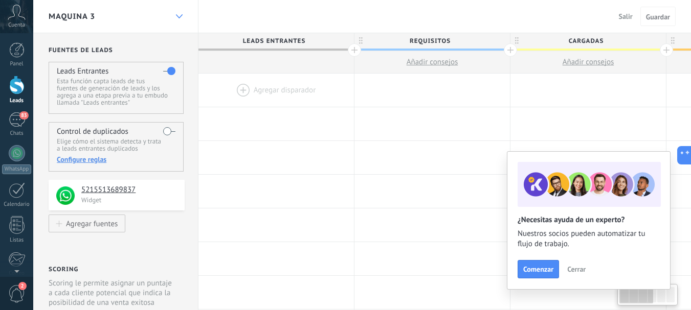
click at [178, 13] on div at bounding box center [178, 17] width 17 height 20
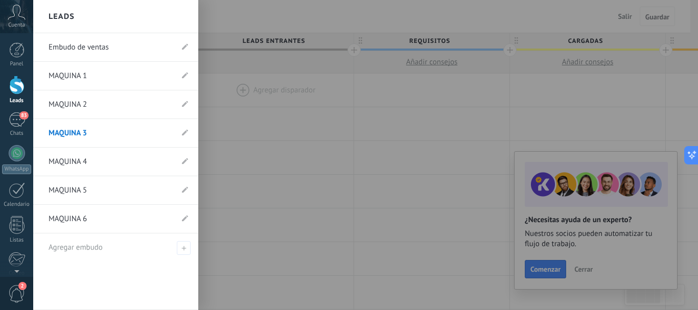
click at [65, 161] on link "MAQUINA 4" at bounding box center [111, 162] width 124 height 29
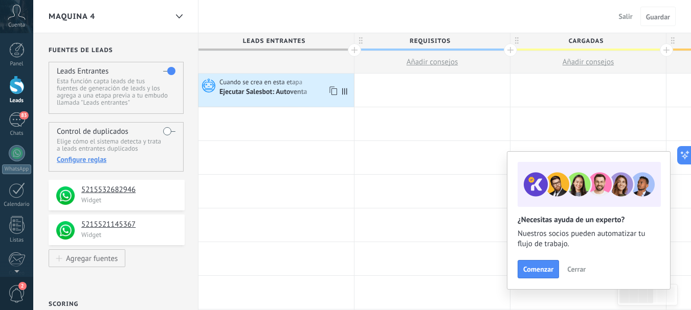
click at [314, 92] on div "Ejecutar Salesbot: Autoventa" at bounding box center [285, 92] width 132 height 10
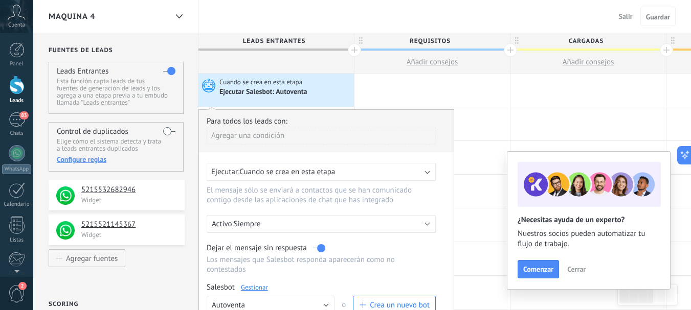
scroll to position [102, 0]
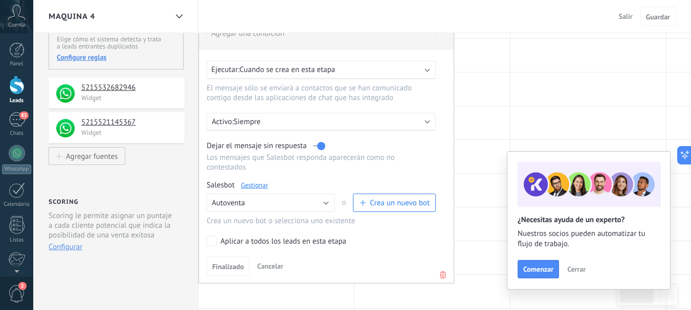
click at [445, 275] on use at bounding box center [443, 274] width 6 height 7
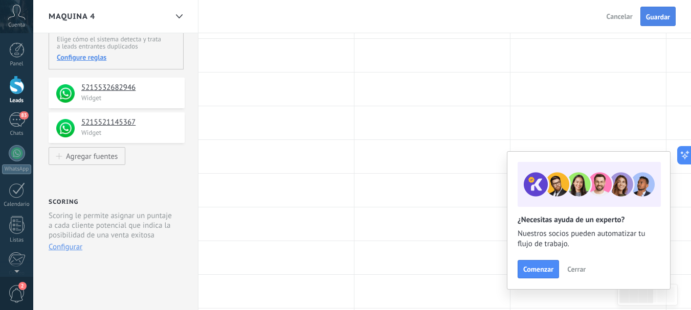
click at [659, 16] on span "Guardar" at bounding box center [658, 16] width 24 height 7
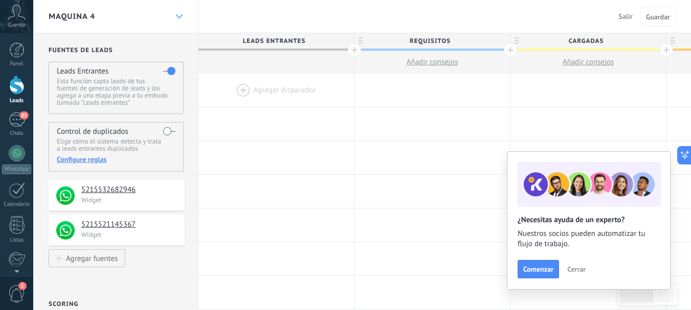
click at [177, 15] on icon at bounding box center [179, 16] width 7 height 4
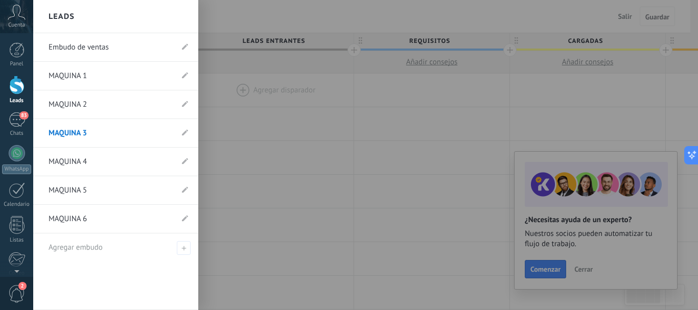
click at [70, 167] on link "MAQUINA 4" at bounding box center [111, 162] width 124 height 29
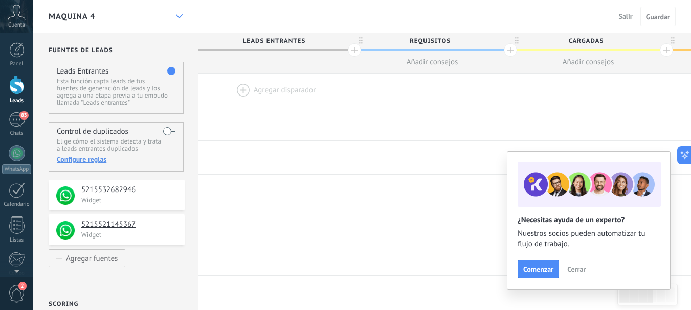
click at [176, 15] on use at bounding box center [178, 16] width 7 height 4
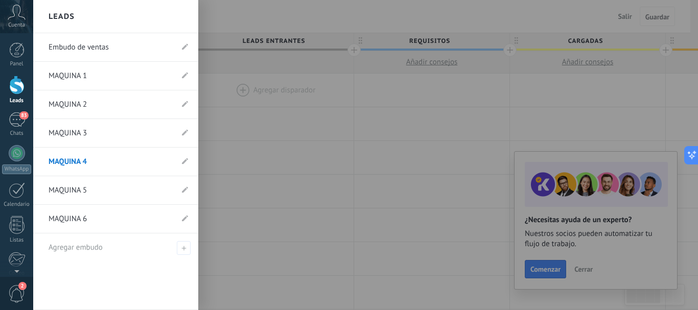
click at [85, 189] on link "MAQUINA 5" at bounding box center [111, 190] width 124 height 29
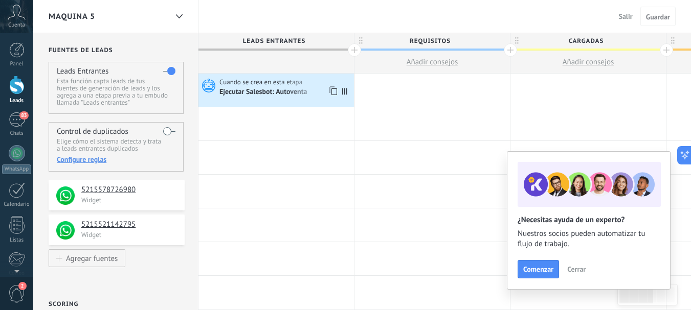
click at [303, 90] on div "Ejecutar Salesbot: Autoventa" at bounding box center [263, 92] width 89 height 9
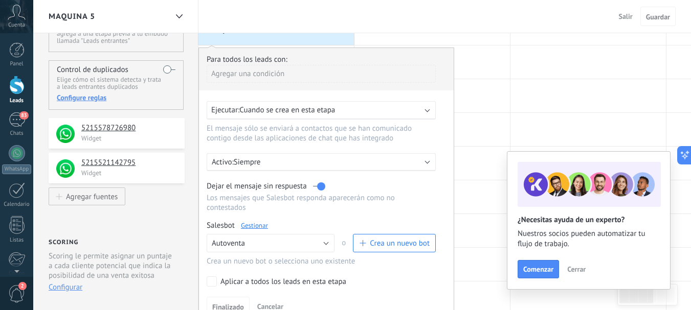
scroll to position [153, 0]
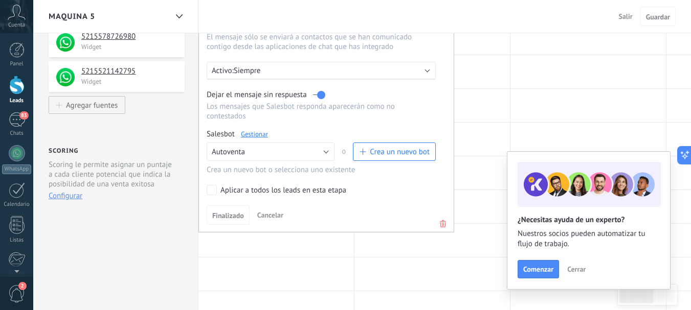
click at [444, 224] on use at bounding box center [443, 223] width 6 height 7
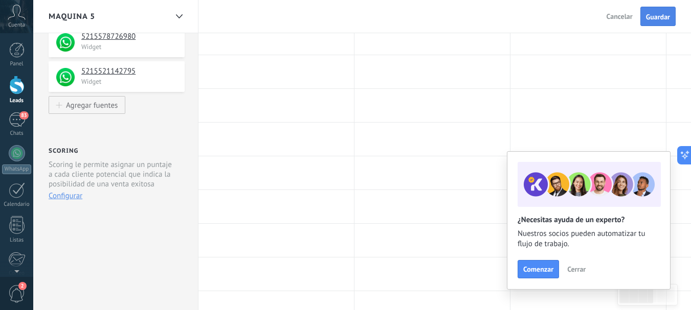
click at [653, 15] on span "Guardar" at bounding box center [658, 16] width 24 height 7
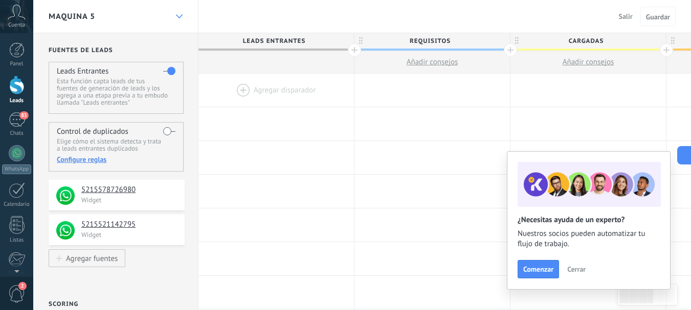
click at [176, 12] on div at bounding box center [178, 17] width 17 height 20
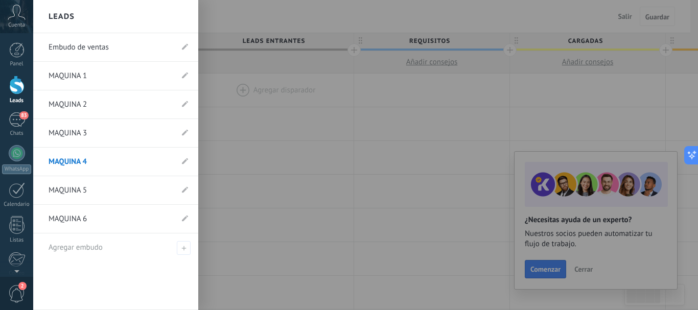
click at [72, 179] on link "MAQUINA 5" at bounding box center [111, 190] width 124 height 29
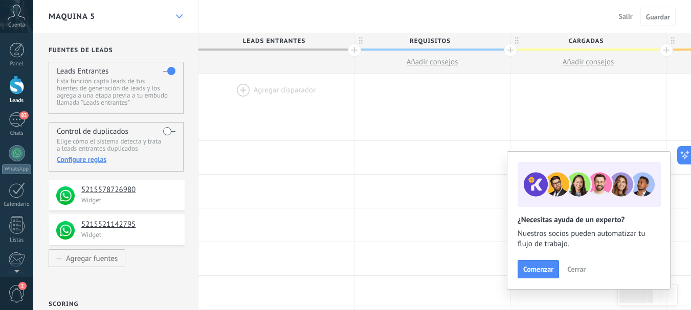
click at [182, 16] on icon at bounding box center [179, 16] width 7 height 4
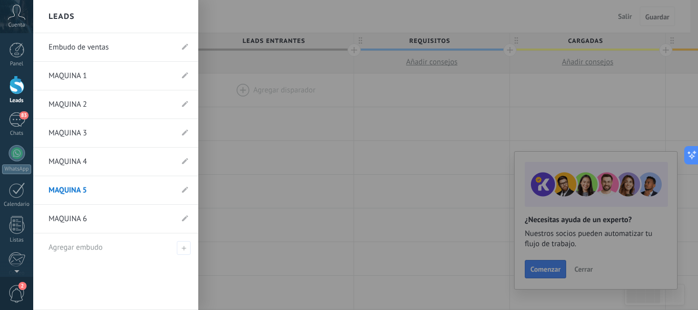
click at [76, 215] on link "MAQUINA 6" at bounding box center [111, 219] width 124 height 29
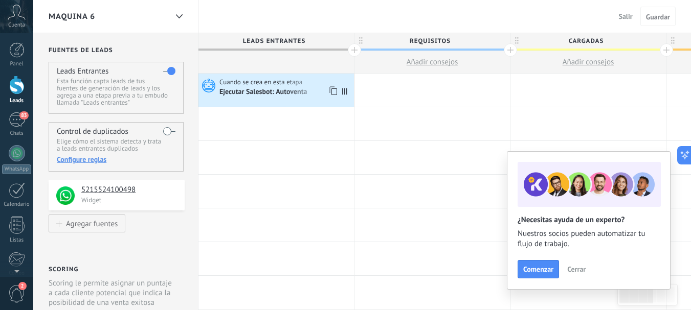
click at [294, 99] on div "Cuando se crea en esta etapa Ejecutar [PERSON_NAME]: Autoventa" at bounding box center [275, 90] width 155 height 33
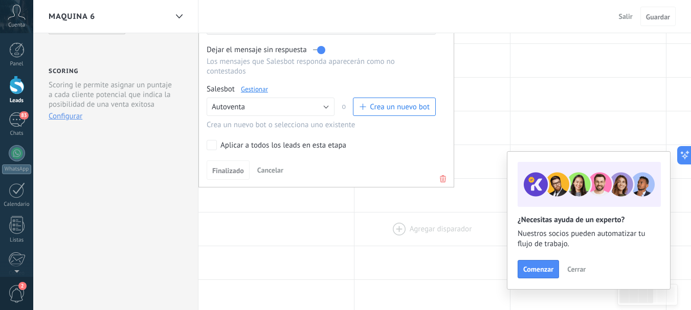
scroll to position [204, 0]
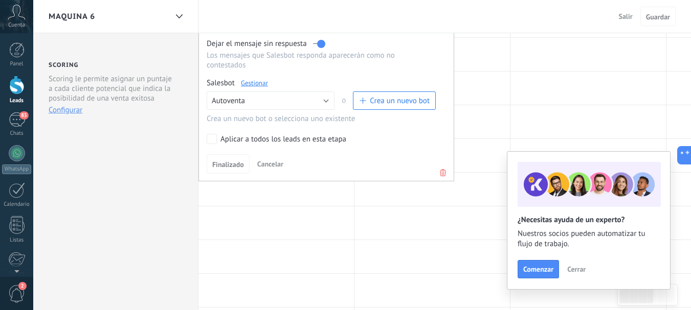
click at [446, 172] on icon at bounding box center [442, 173] width 11 height 12
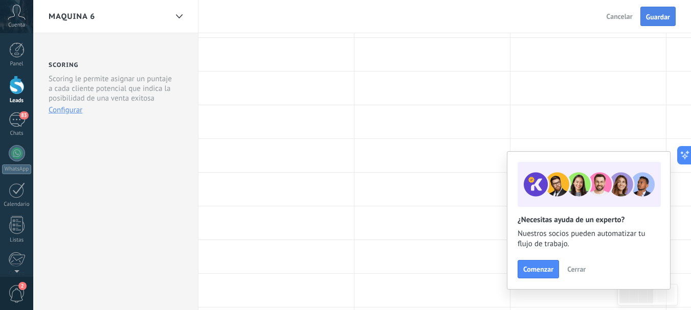
click at [651, 20] on span "Guardar" at bounding box center [658, 16] width 24 height 7
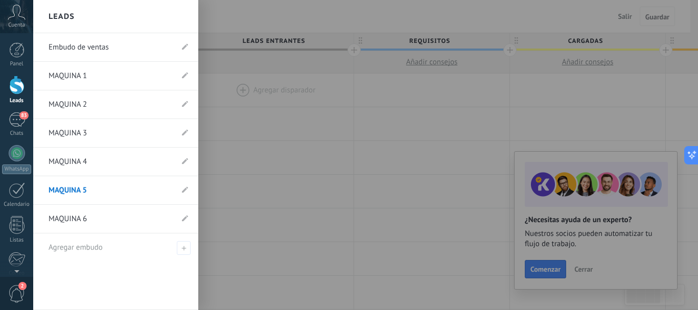
click at [22, 90] on div at bounding box center [16, 85] width 15 height 19
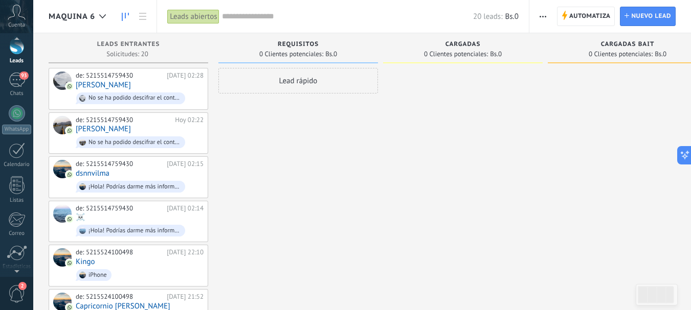
scroll to position [102, 0]
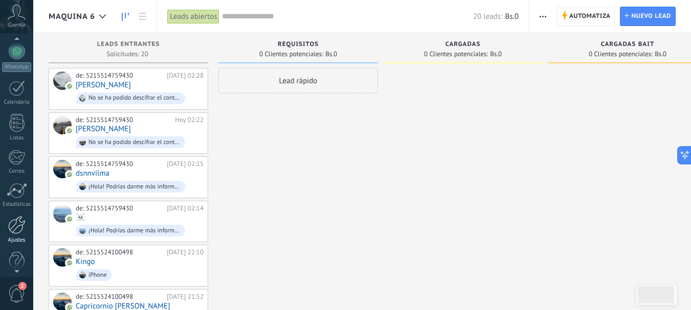
click at [13, 229] on div at bounding box center [16, 225] width 17 height 18
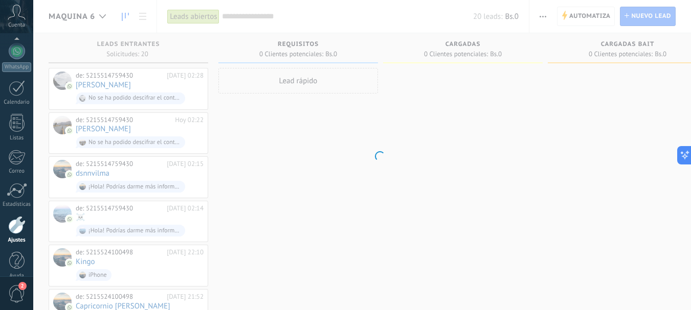
scroll to position [115, 0]
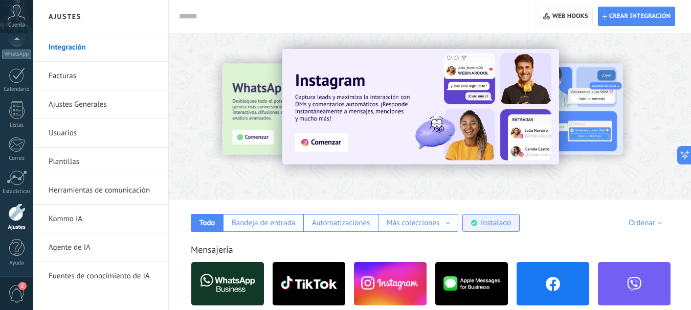
click at [485, 222] on div "Instalado" at bounding box center [496, 223] width 30 height 10
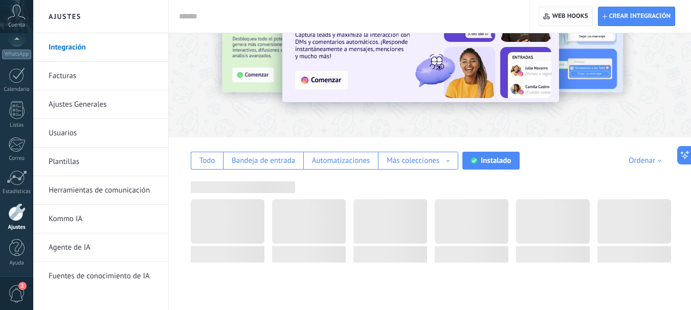
scroll to position [64, 0]
